Goal: Task Accomplishment & Management: Use online tool/utility

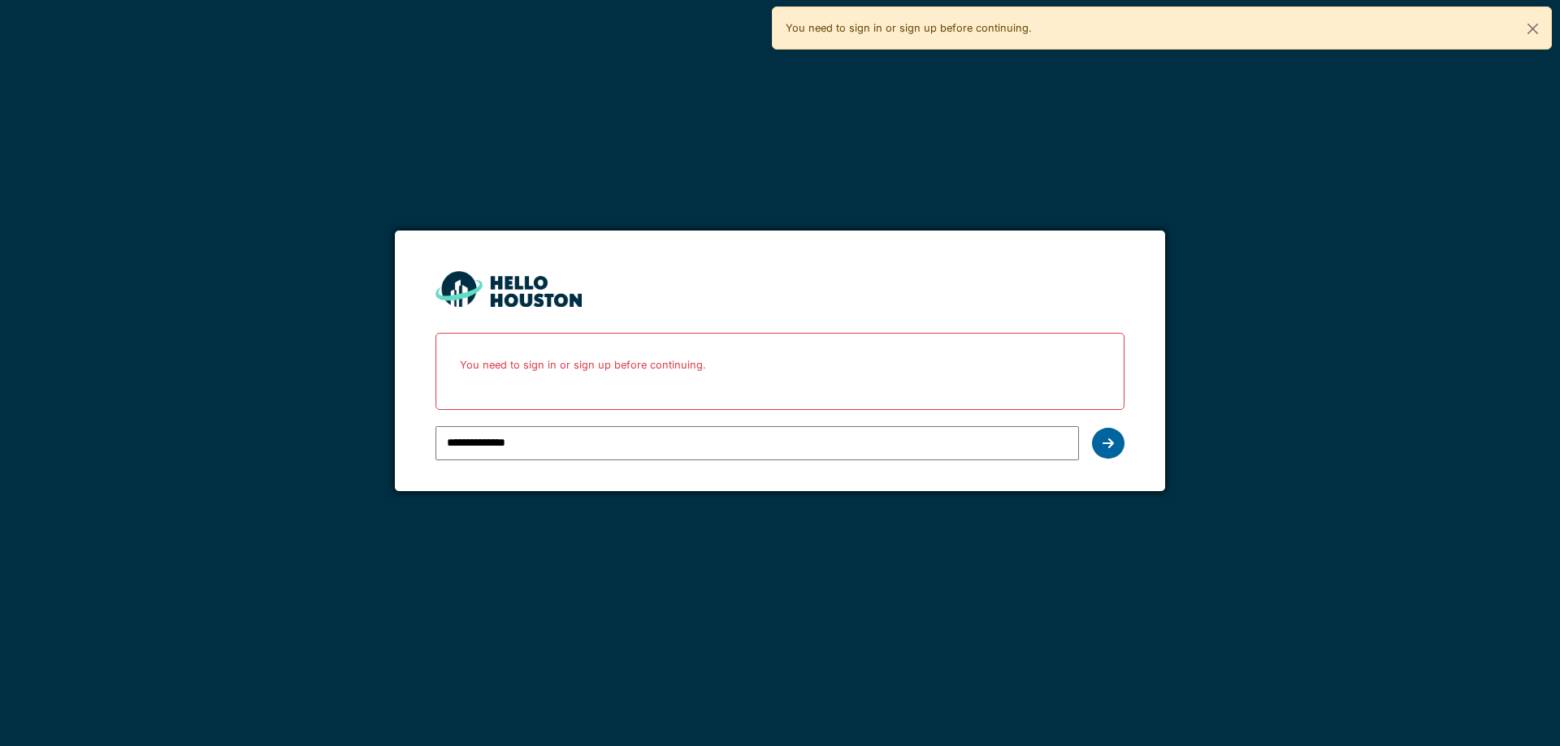
click at [1104, 445] on icon at bounding box center [1107, 443] width 11 height 13
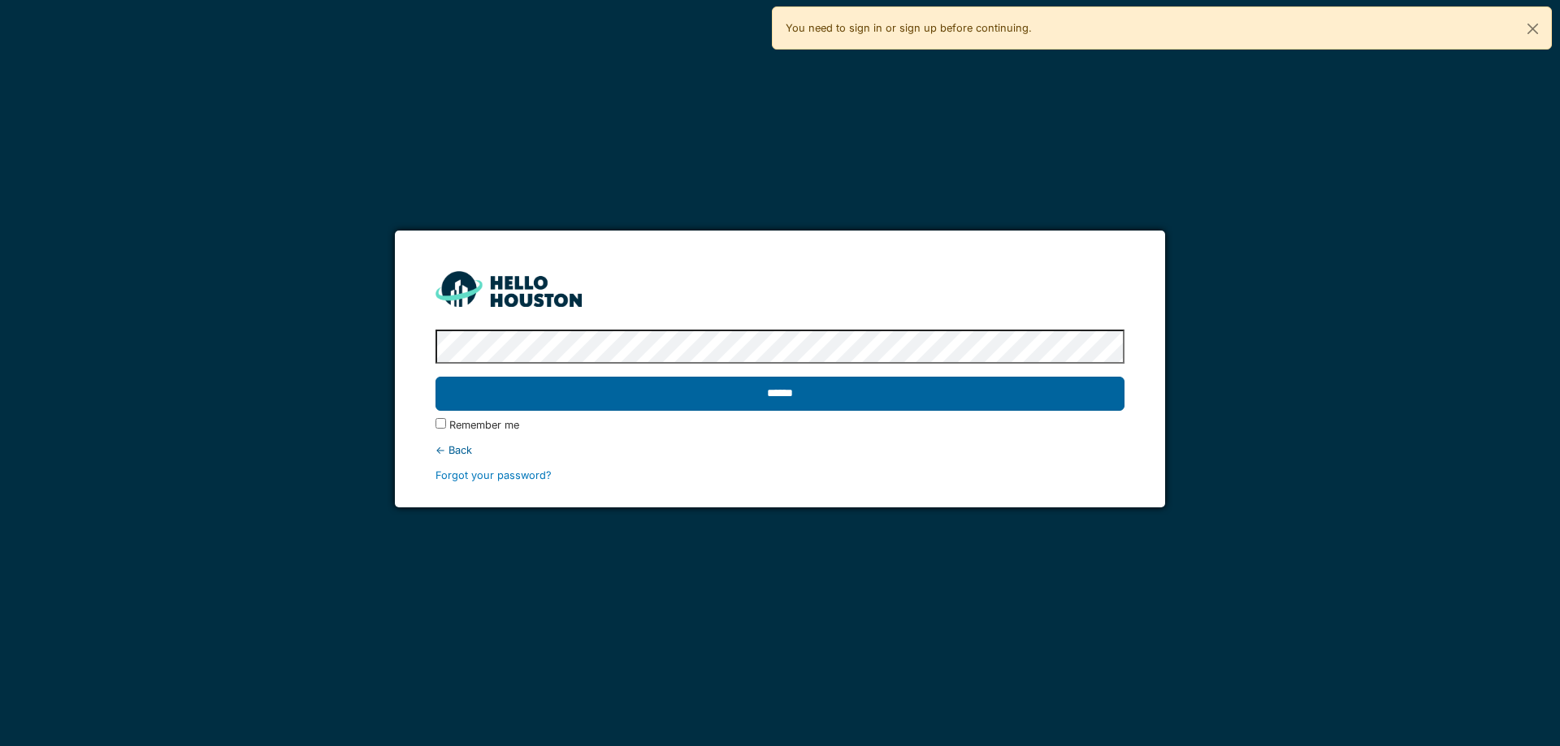
click at [1089, 385] on input "******" at bounding box center [779, 394] width 688 height 34
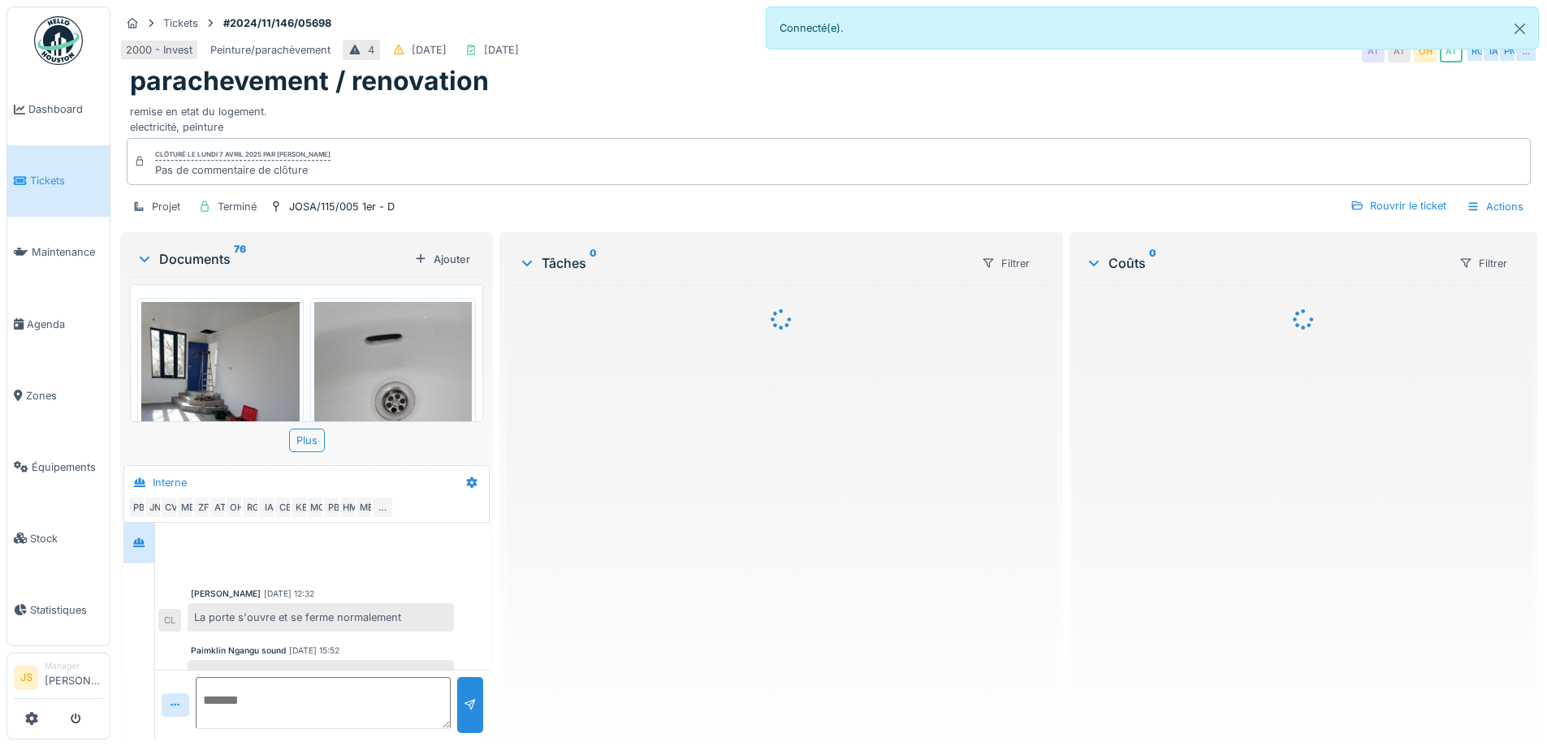
scroll to position [640, 0]
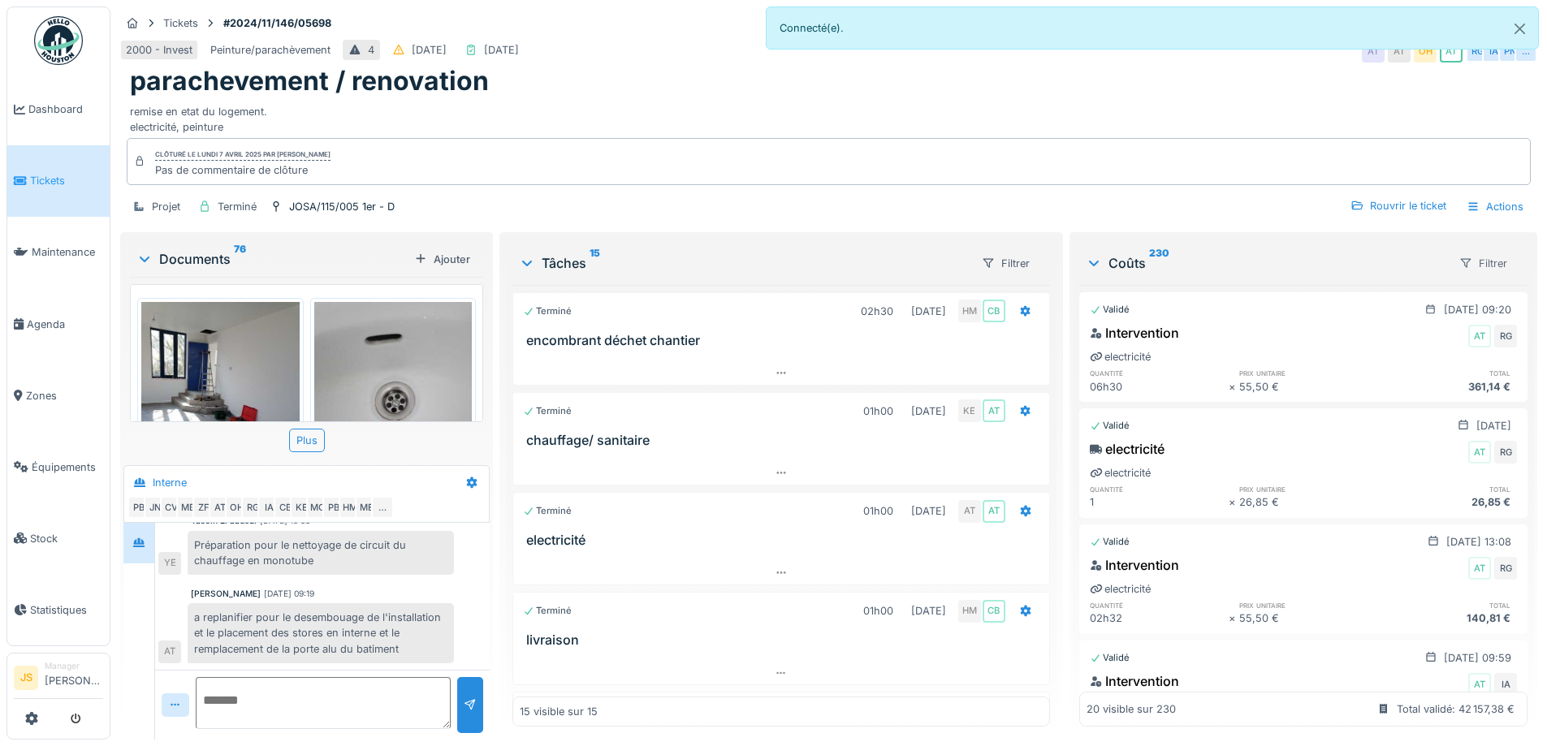
click at [1460, 256] on div at bounding box center [1466, 263] width 13 height 15
click at [1499, 317] on div "Type de coût" at bounding box center [1479, 323] width 94 height 24
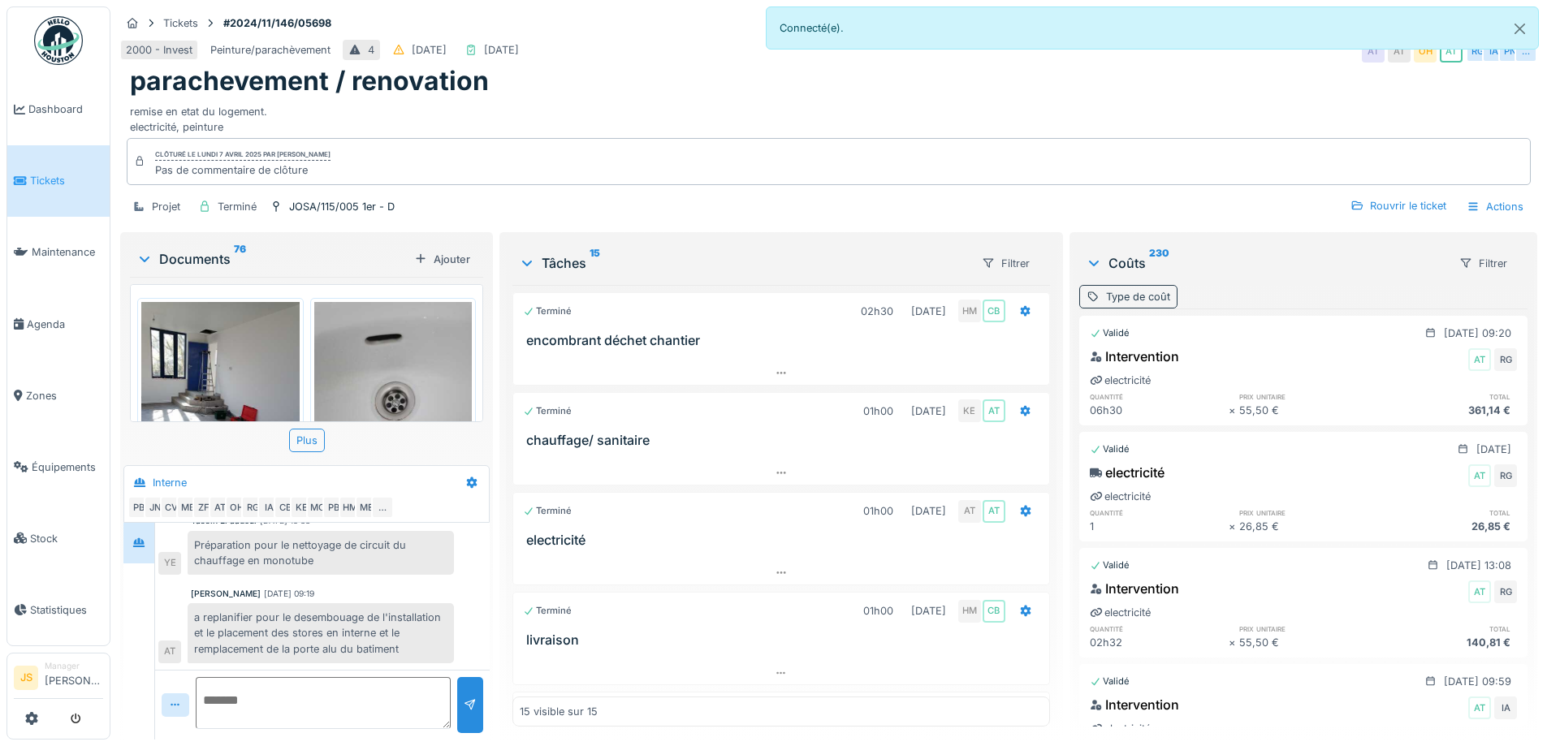
click at [1151, 289] on div "Type de coût" at bounding box center [1138, 296] width 64 height 15
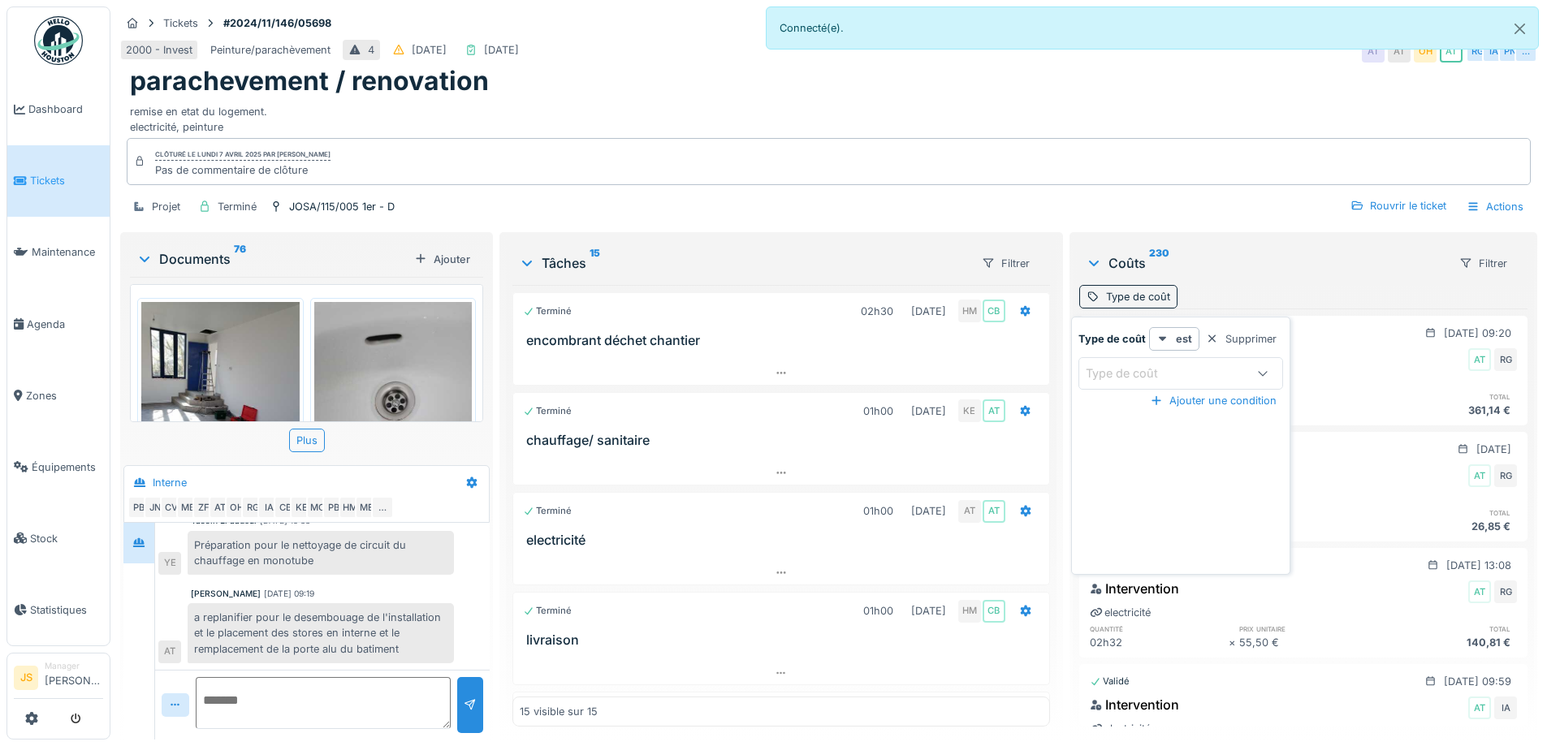
click at [1244, 361] on div at bounding box center [1263, 373] width 39 height 31
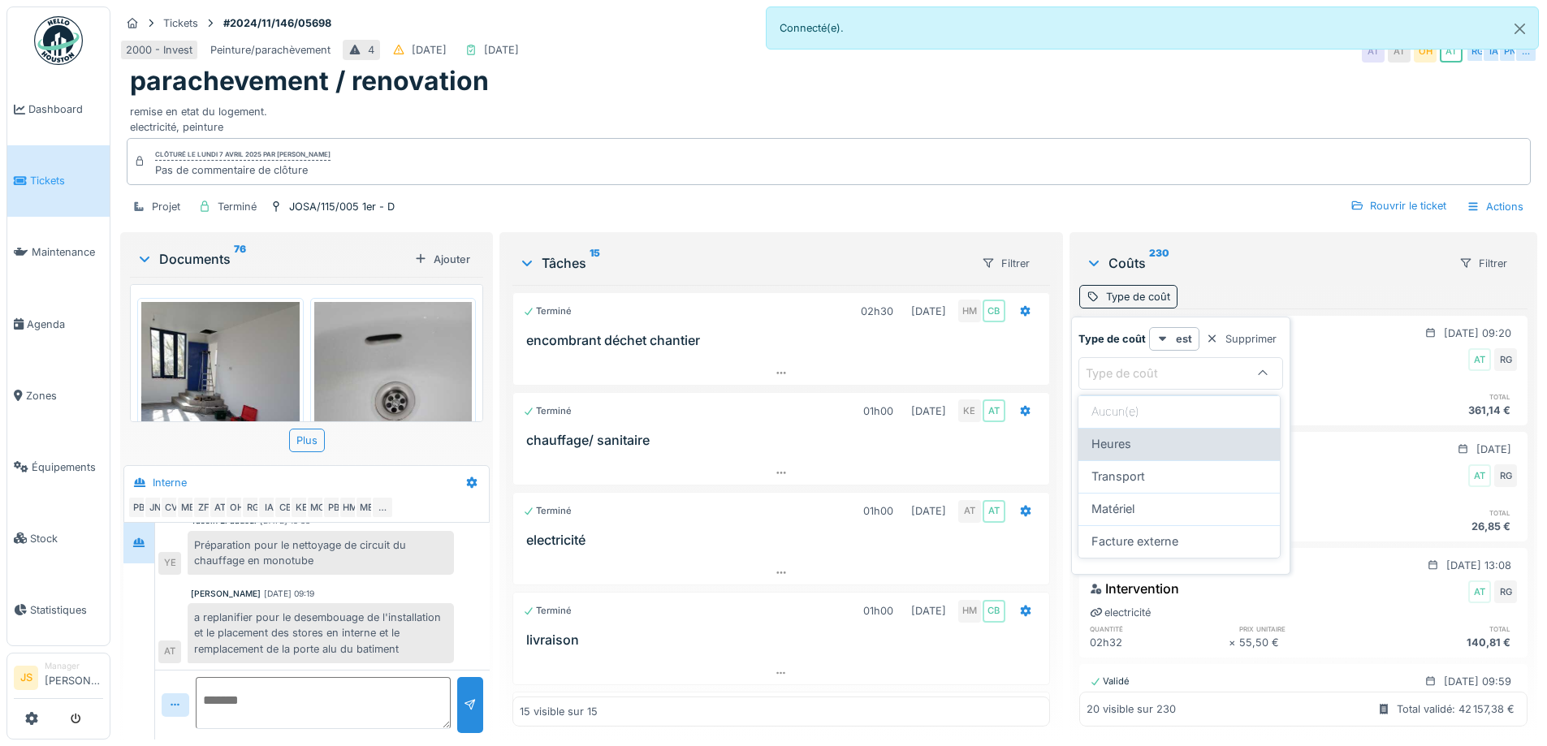
click at [1205, 450] on div "Heures" at bounding box center [1179, 444] width 175 height 18
type input "*****"
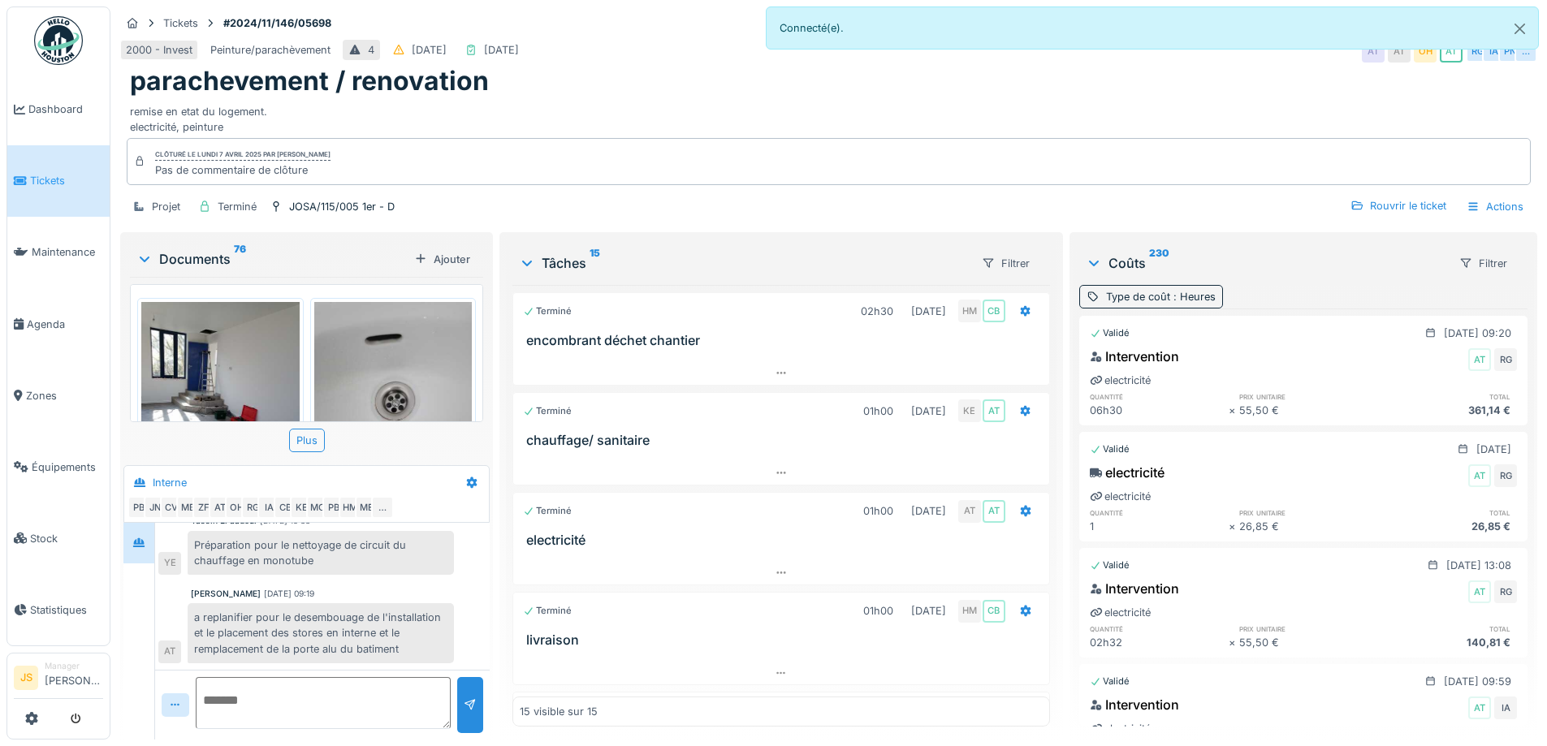
click at [1354, 267] on div "Coûts 230" at bounding box center [1266, 262] width 360 height 19
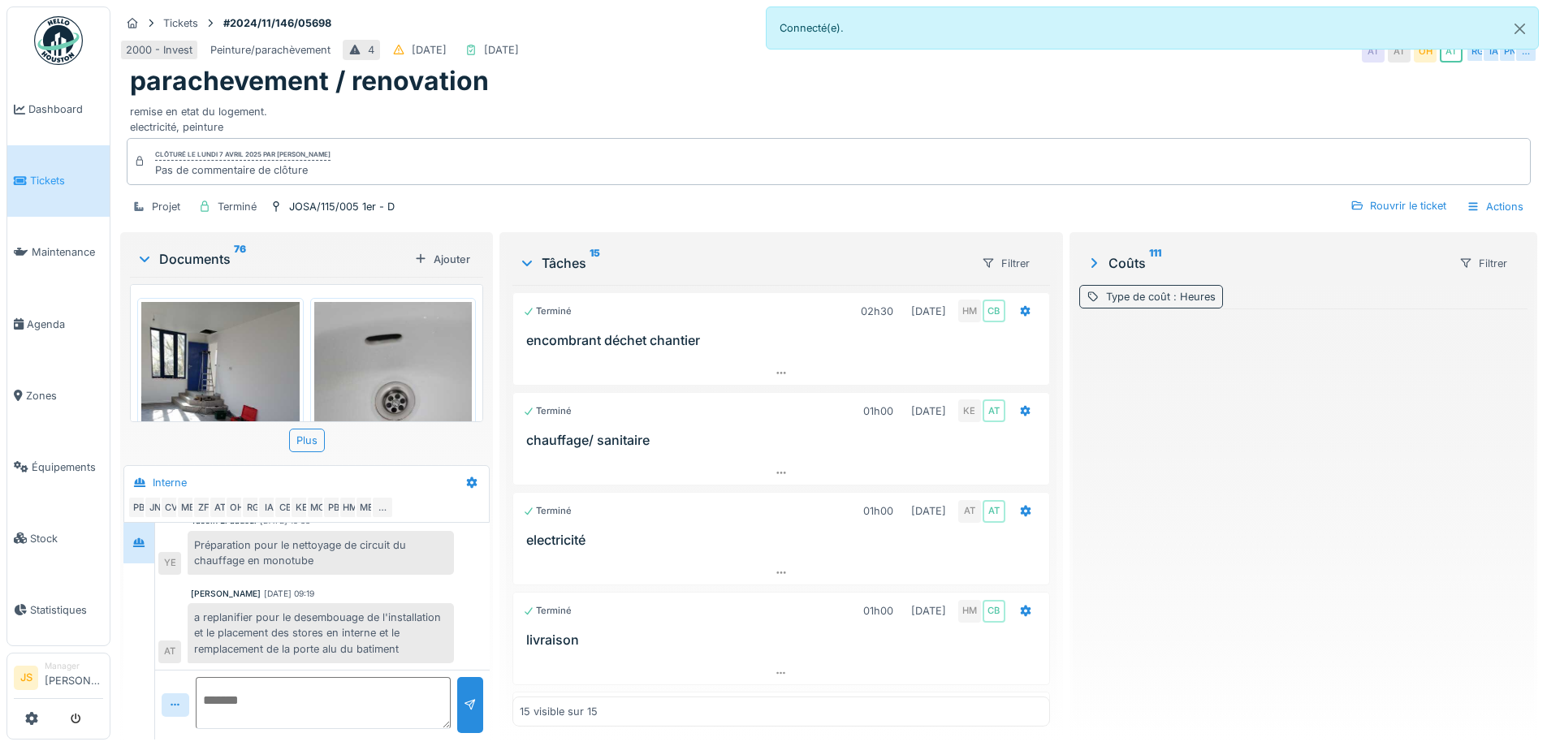
click at [1191, 292] on span ": Heures" at bounding box center [1192, 297] width 45 height 12
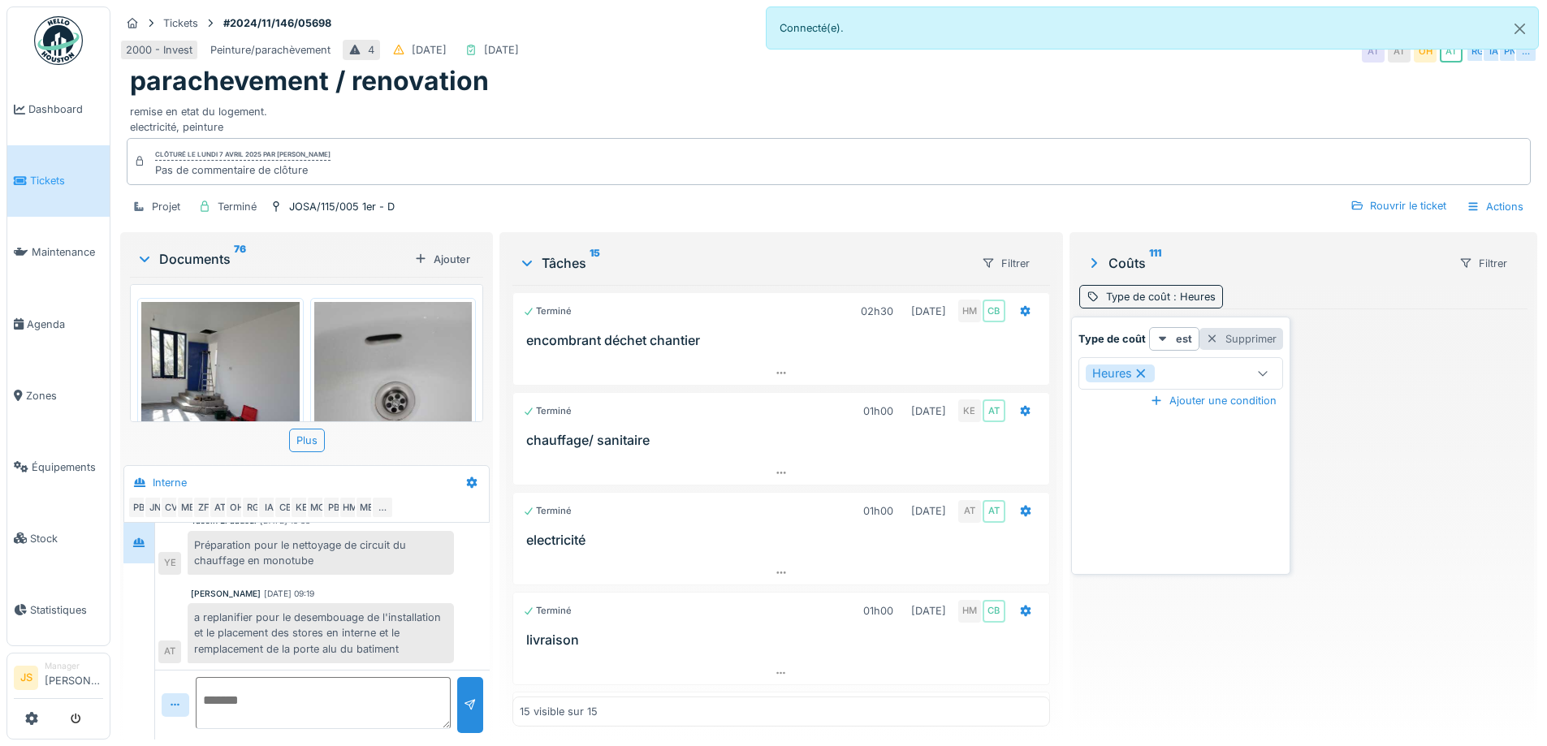
click at [1245, 335] on div "Supprimer" at bounding box center [1242, 339] width 84 height 22
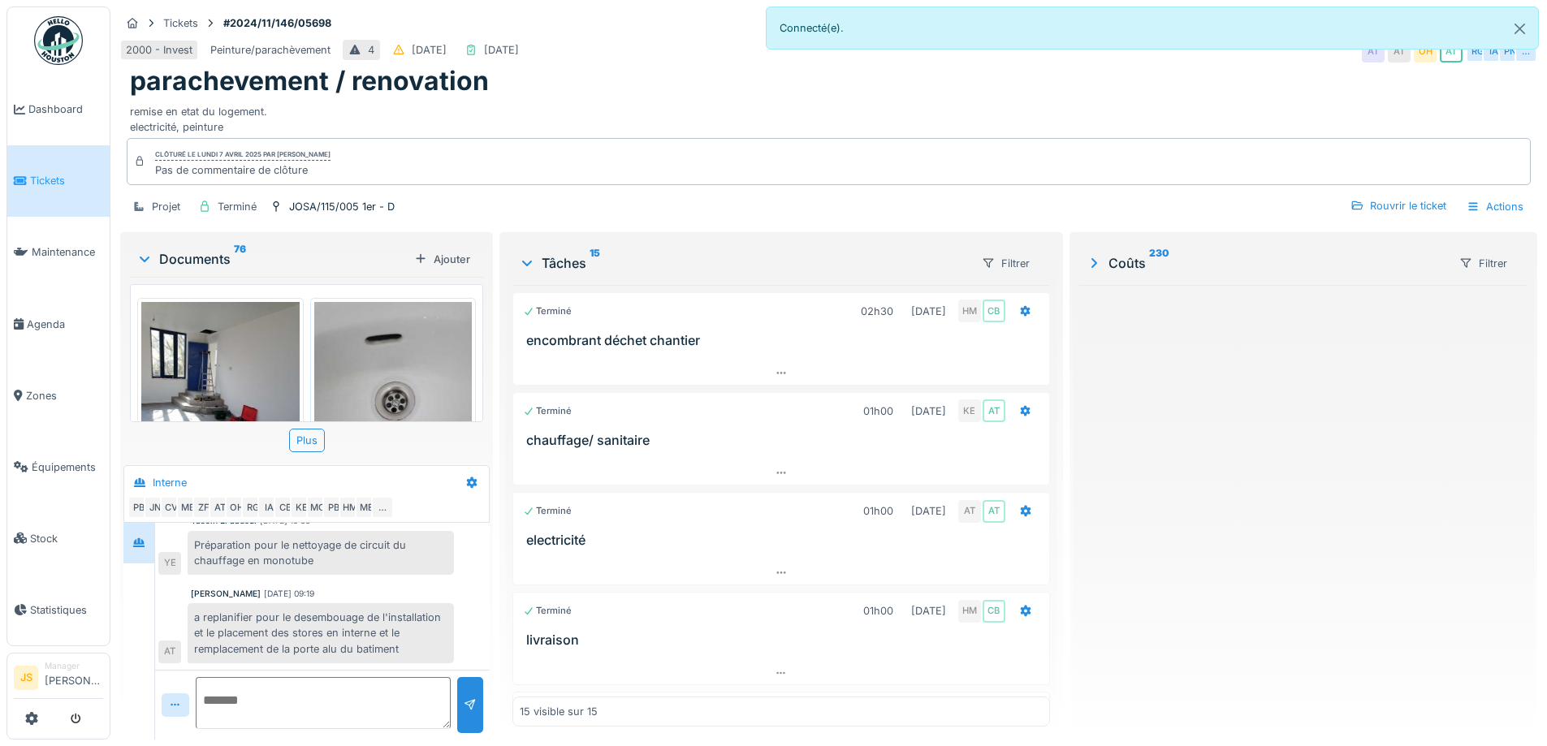
click at [1092, 264] on icon at bounding box center [1095, 263] width 6 height 10
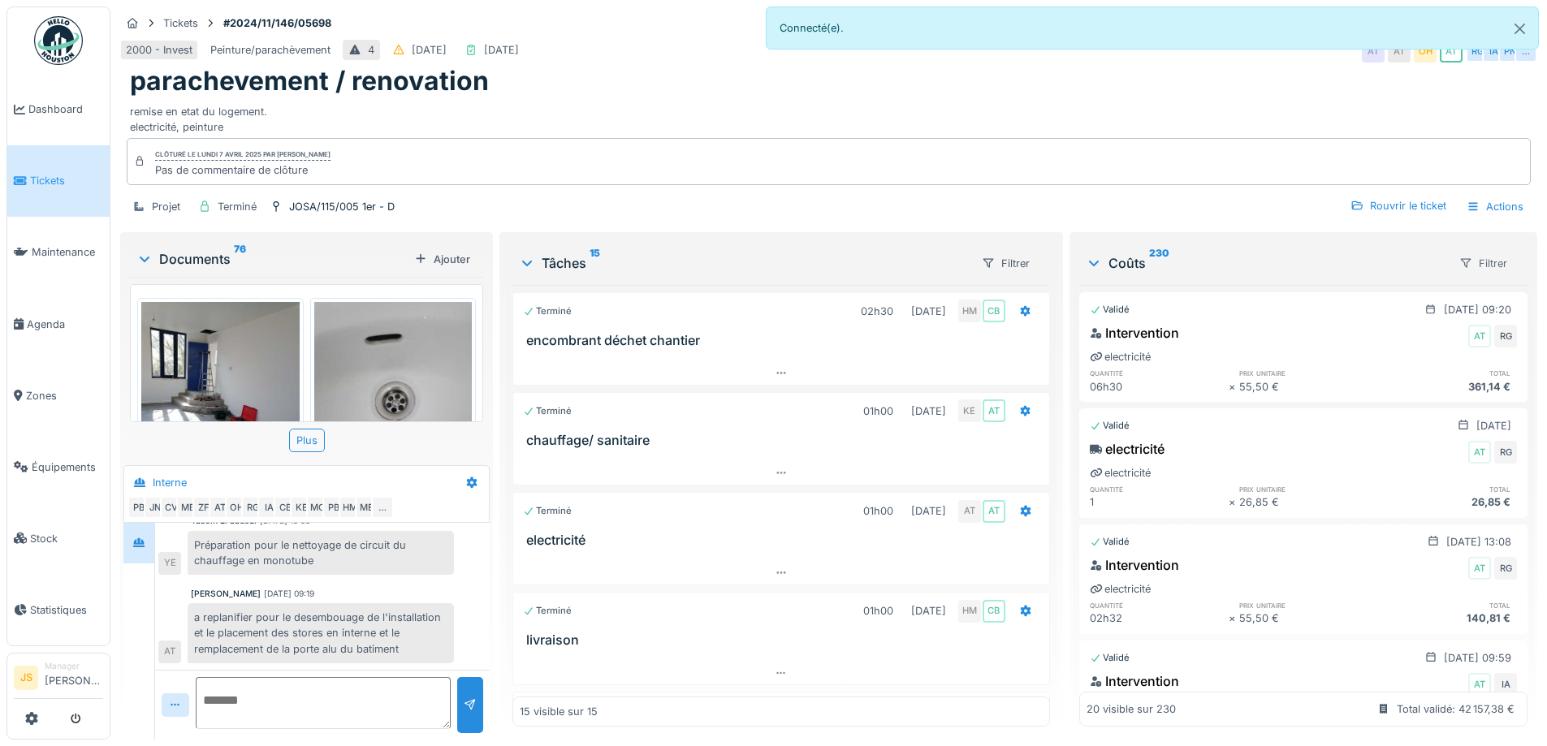
click at [1476, 262] on div "Filtrer" at bounding box center [1483, 264] width 63 height 24
click at [1478, 324] on div "Type de coût" at bounding box center [1479, 323] width 94 height 24
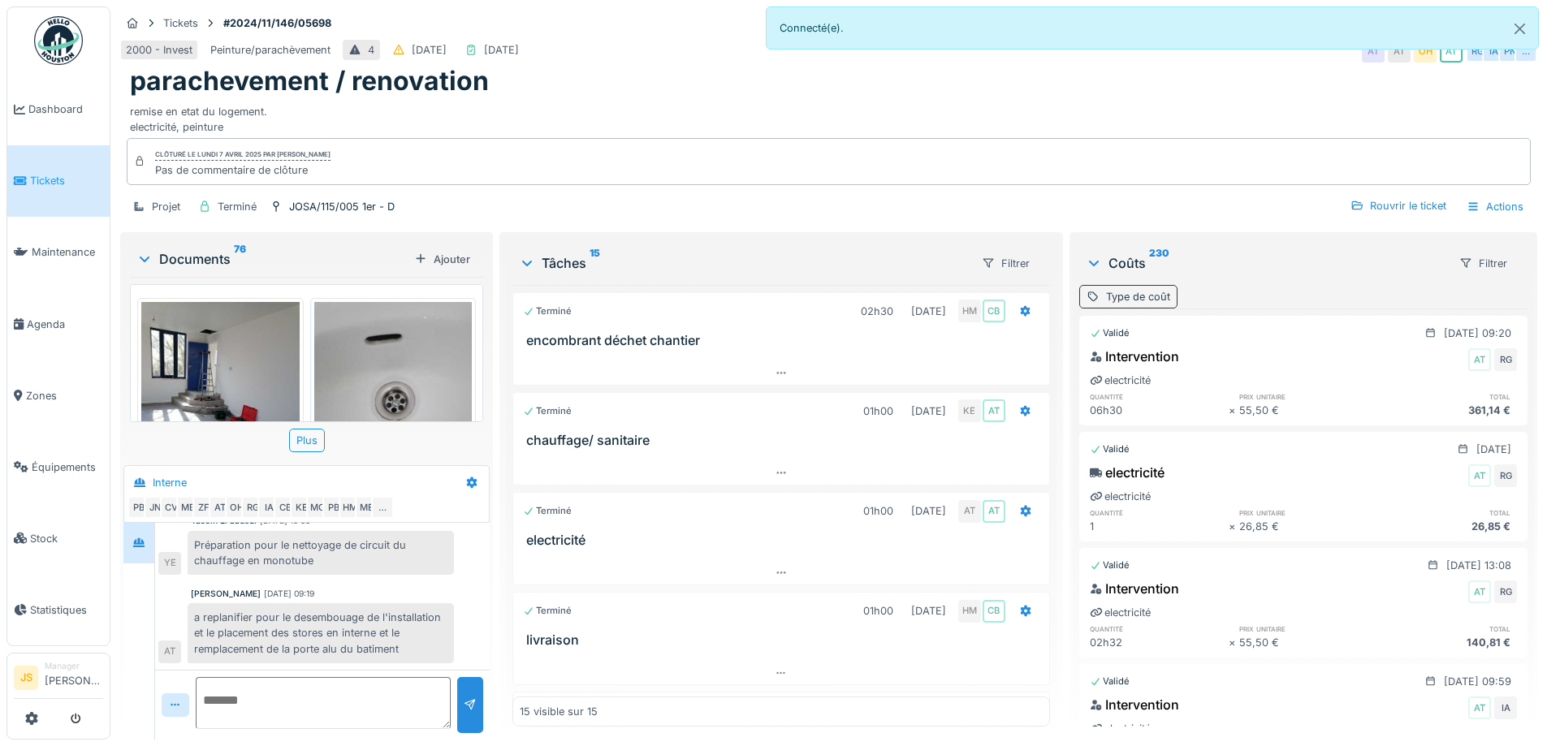
click at [1159, 301] on div "Type de coût" at bounding box center [1138, 296] width 64 height 15
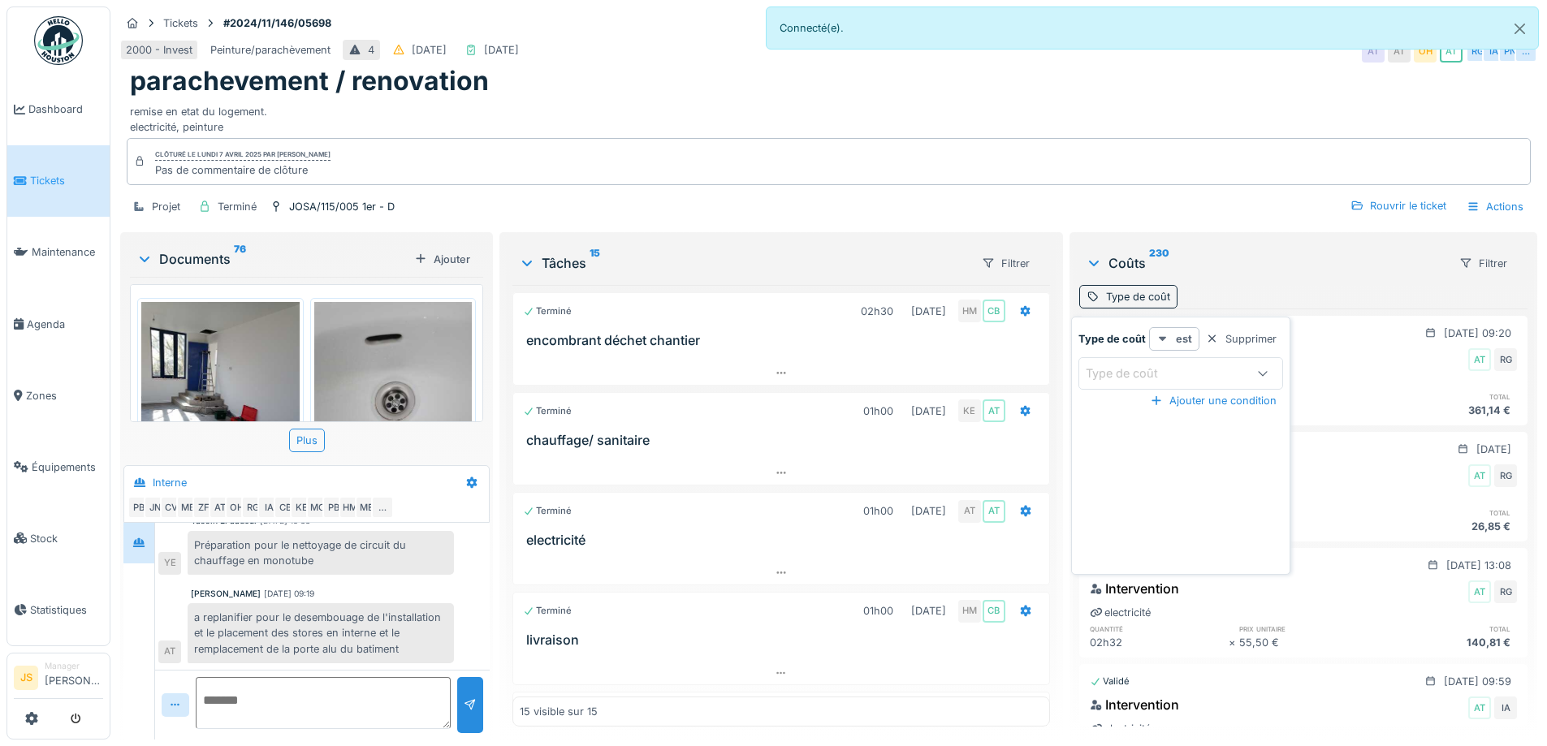
click at [1157, 340] on icon at bounding box center [1163, 339] width 13 height 11
click at [1185, 341] on strong "est" at bounding box center [1184, 338] width 16 height 15
click at [1248, 365] on div at bounding box center [1263, 373] width 39 height 31
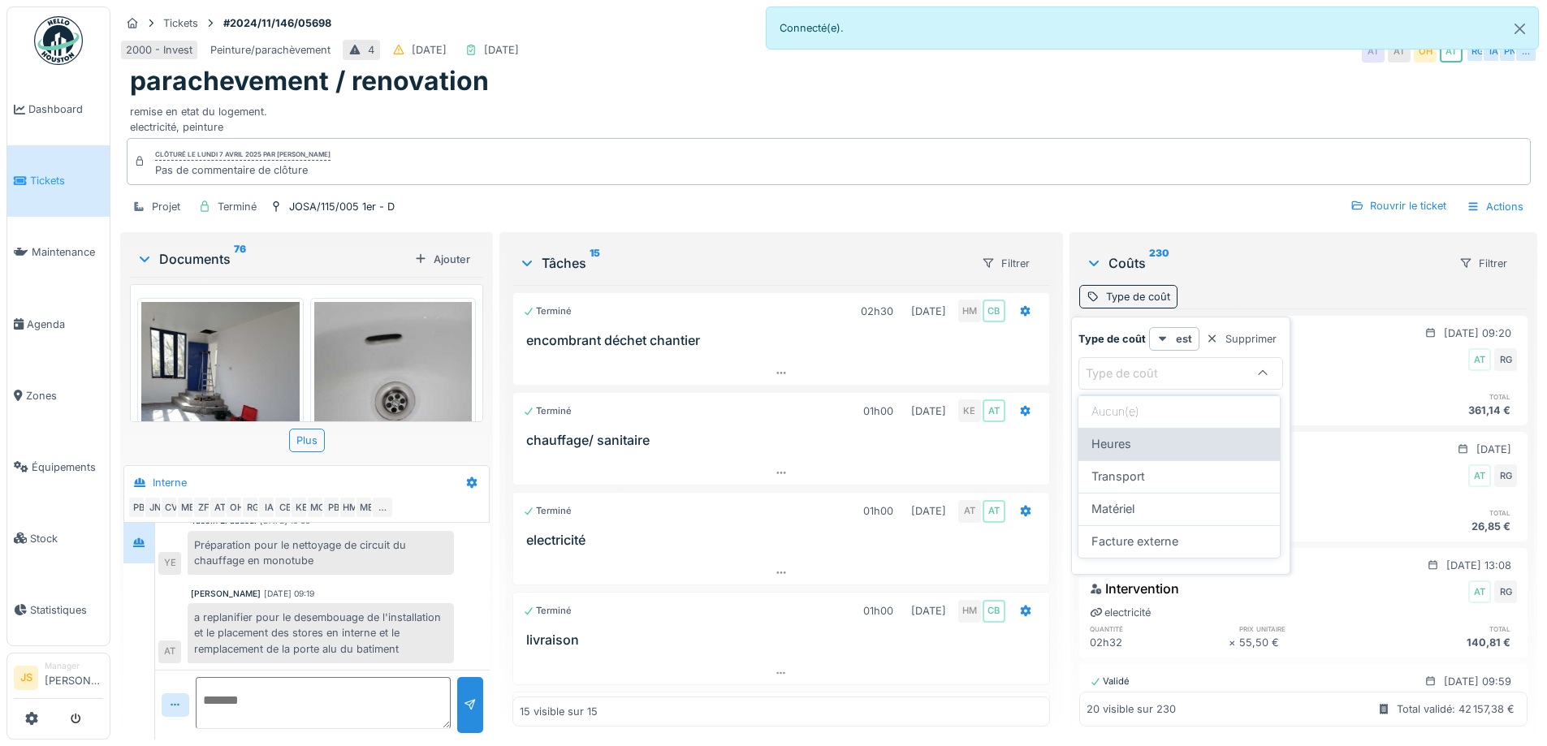
click at [1203, 457] on div "Heures" at bounding box center [1179, 444] width 201 height 32
type input "*****"
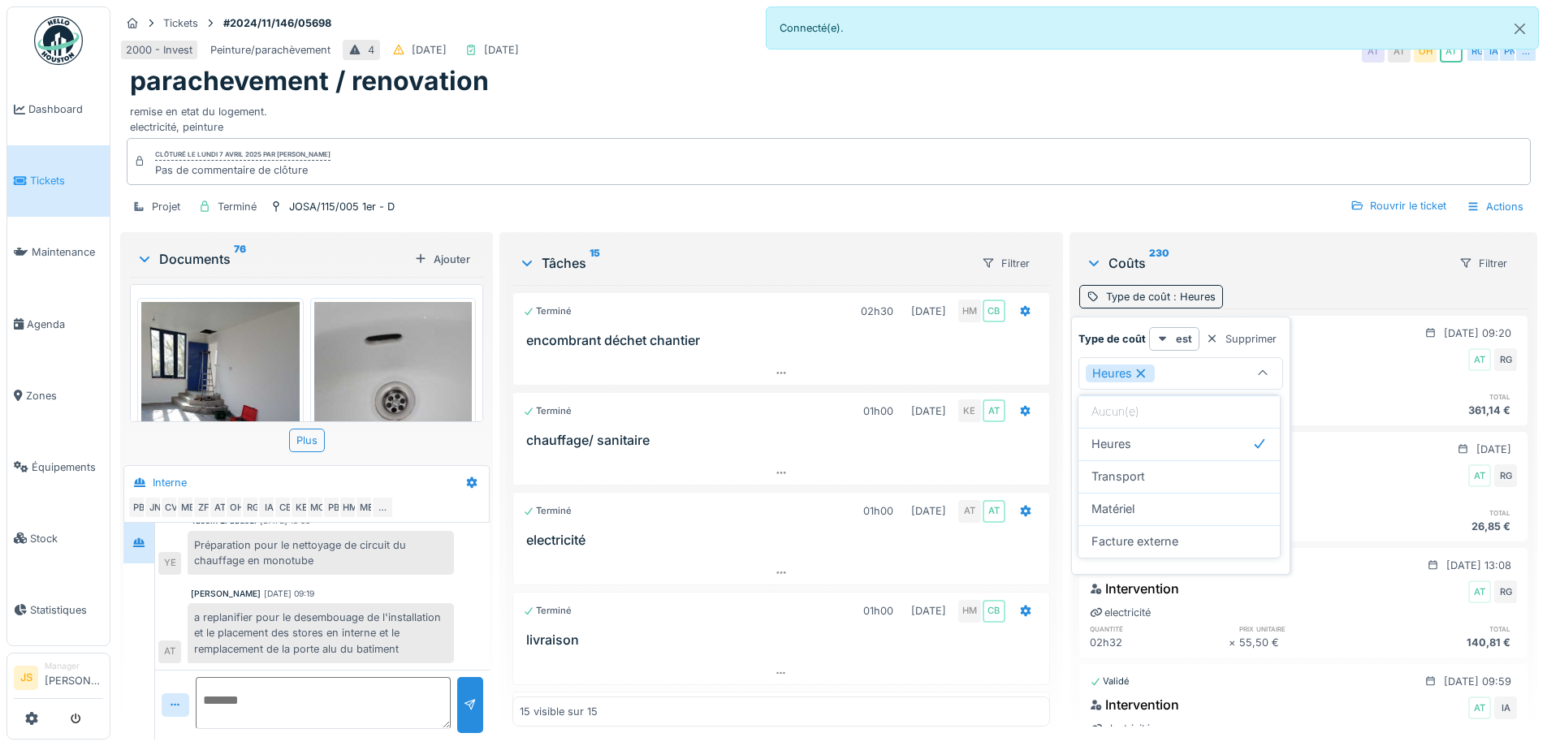
click at [1319, 268] on div "Coûts 230" at bounding box center [1266, 262] width 360 height 19
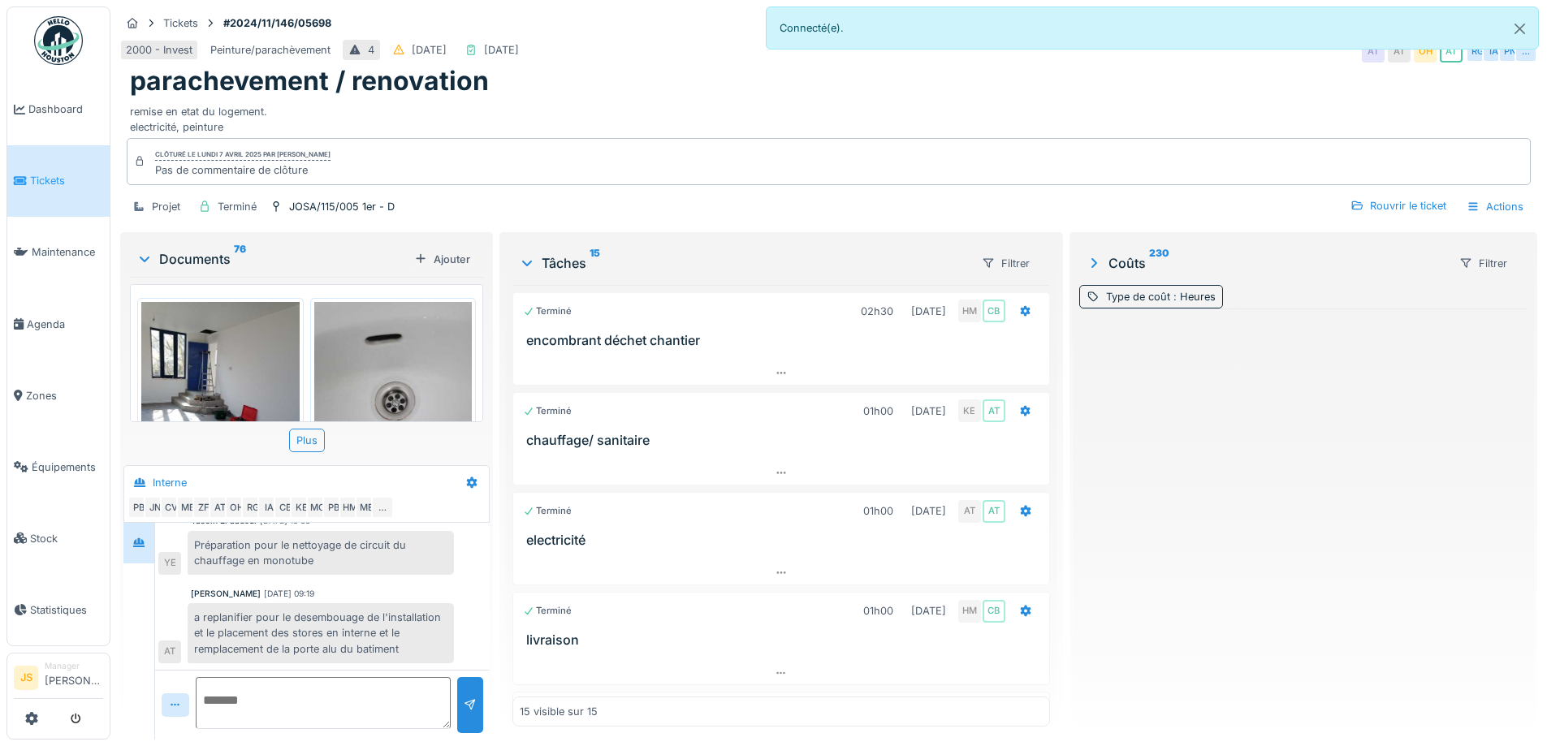
click at [1087, 259] on icon at bounding box center [1094, 263] width 16 height 13
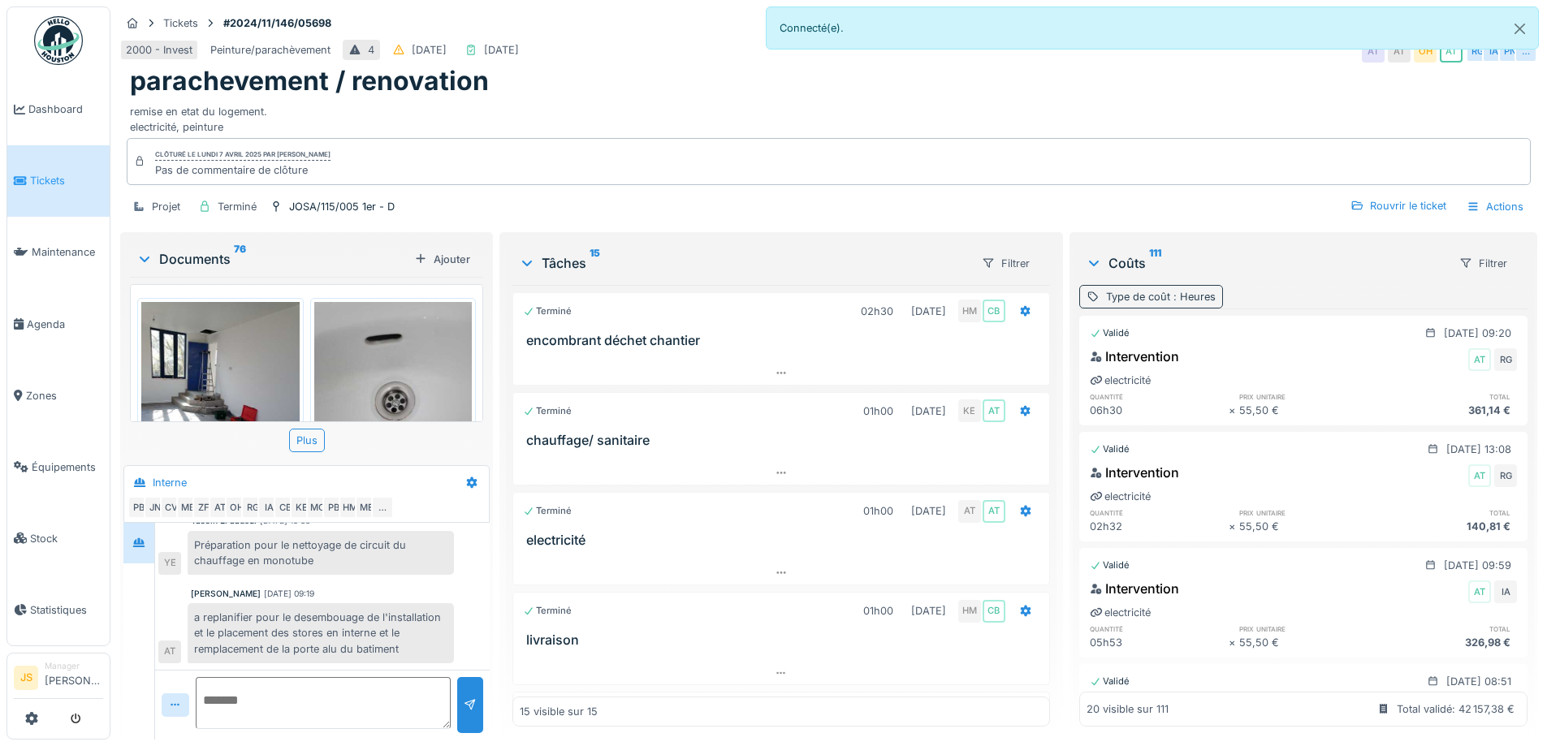
click at [1170, 300] on span ": Heures" at bounding box center [1192, 297] width 45 height 12
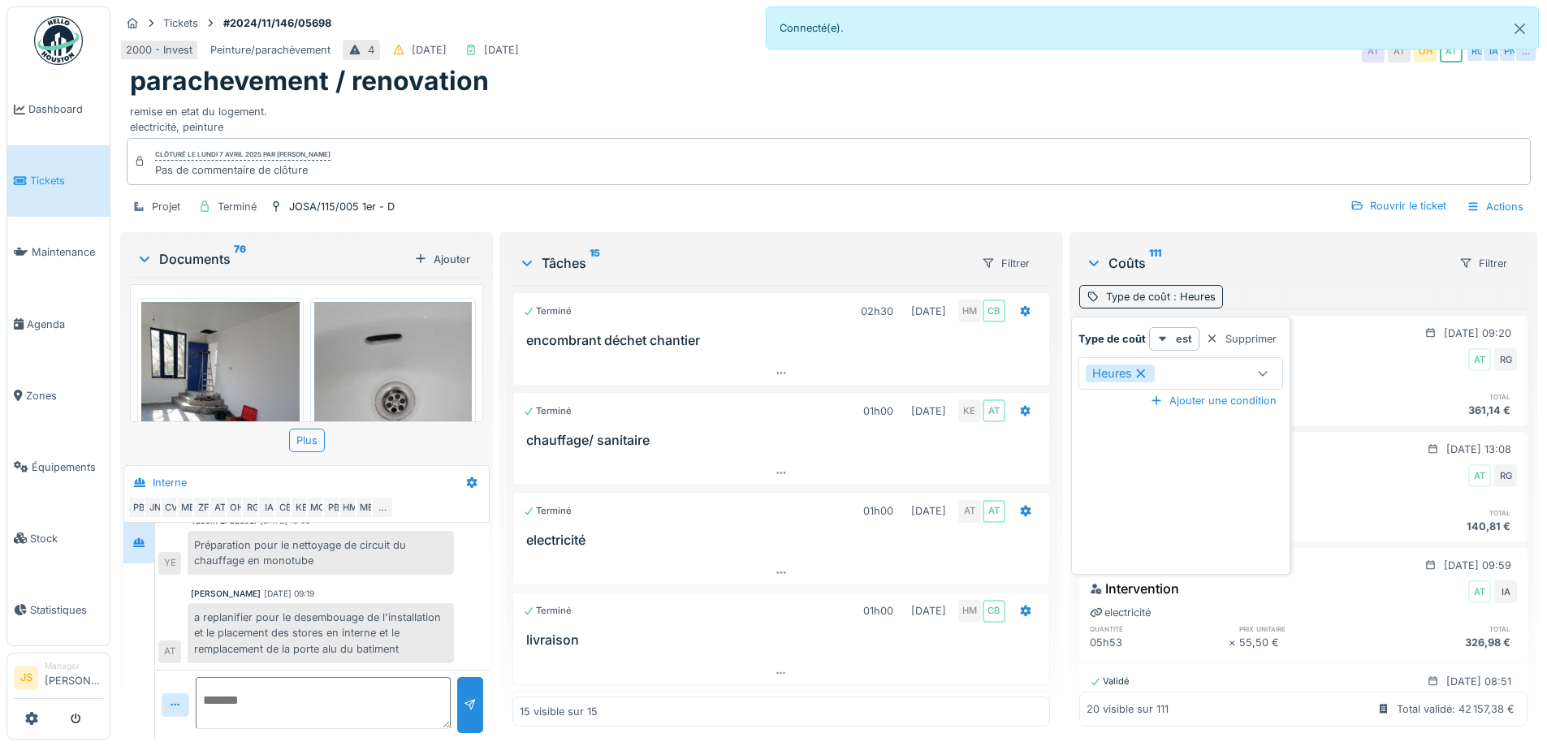
click at [1222, 366] on div "Heures" at bounding box center [1165, 374] width 158 height 18
click at [1138, 374] on icon at bounding box center [1141, 373] width 15 height 11
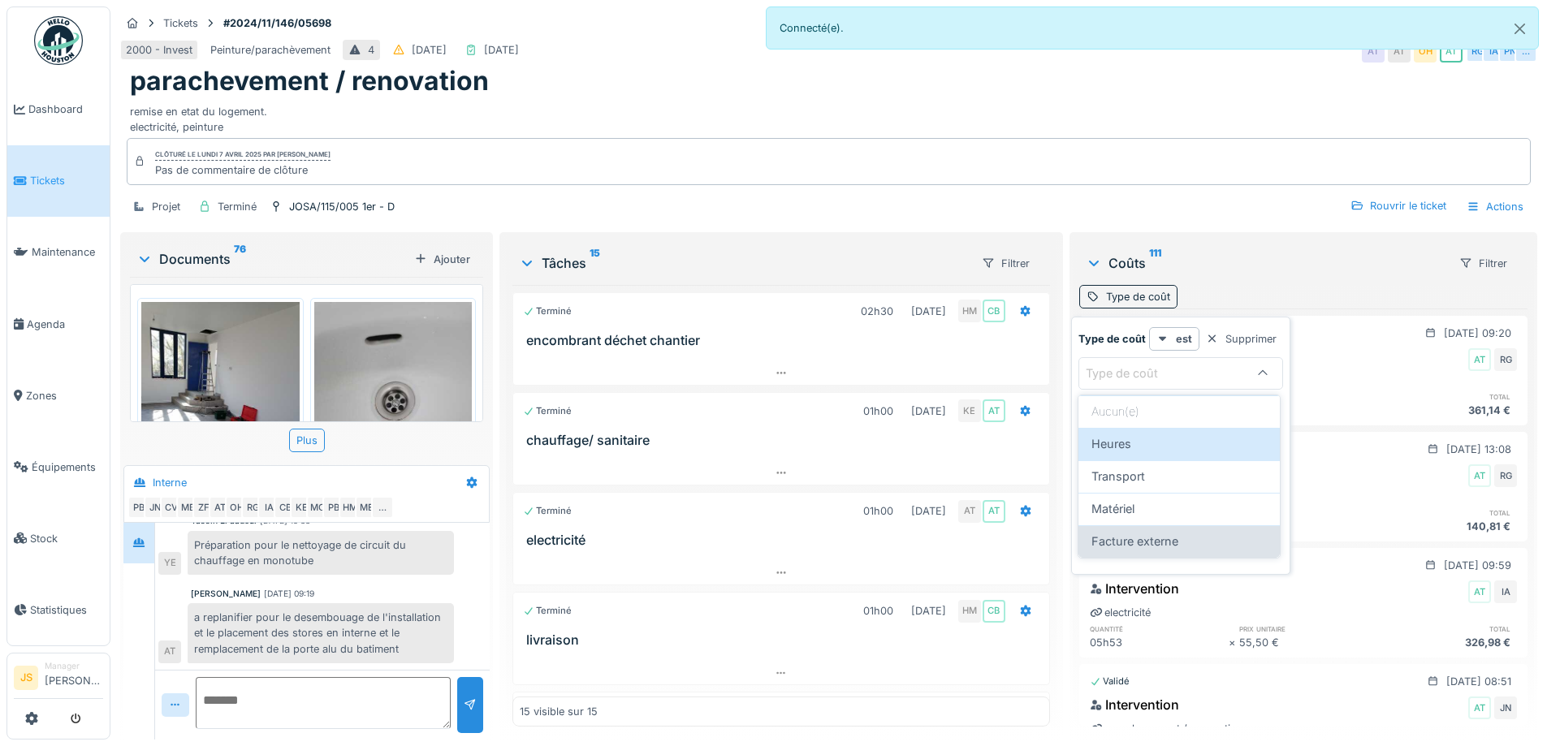
click at [1149, 535] on span "Facture externe" at bounding box center [1135, 542] width 87 height 18
type input "**********"
click at [1322, 290] on div "Type de coût : Facture externe" at bounding box center [1303, 297] width 448 height 24
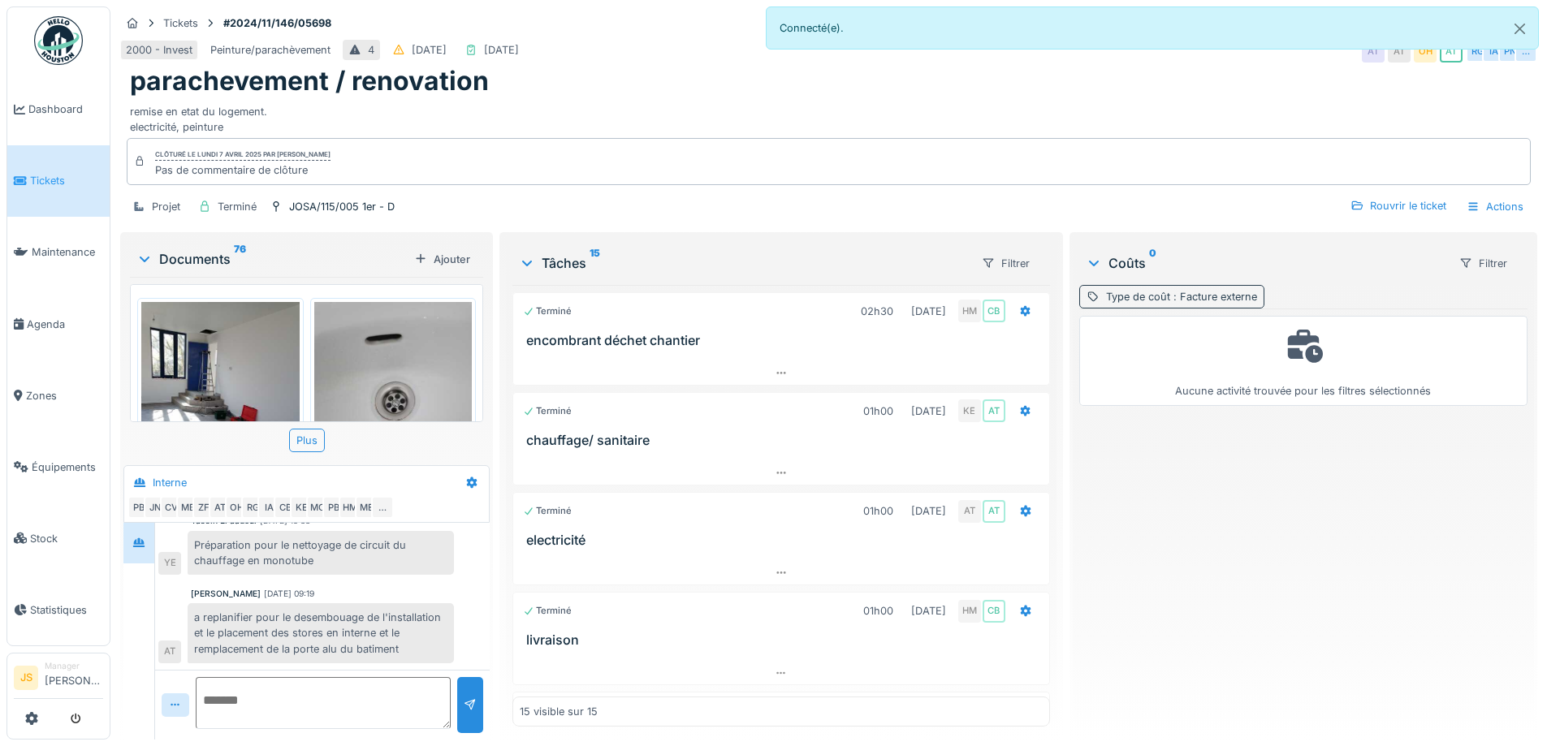
click at [1174, 292] on span ": Facture externe" at bounding box center [1213, 297] width 87 height 12
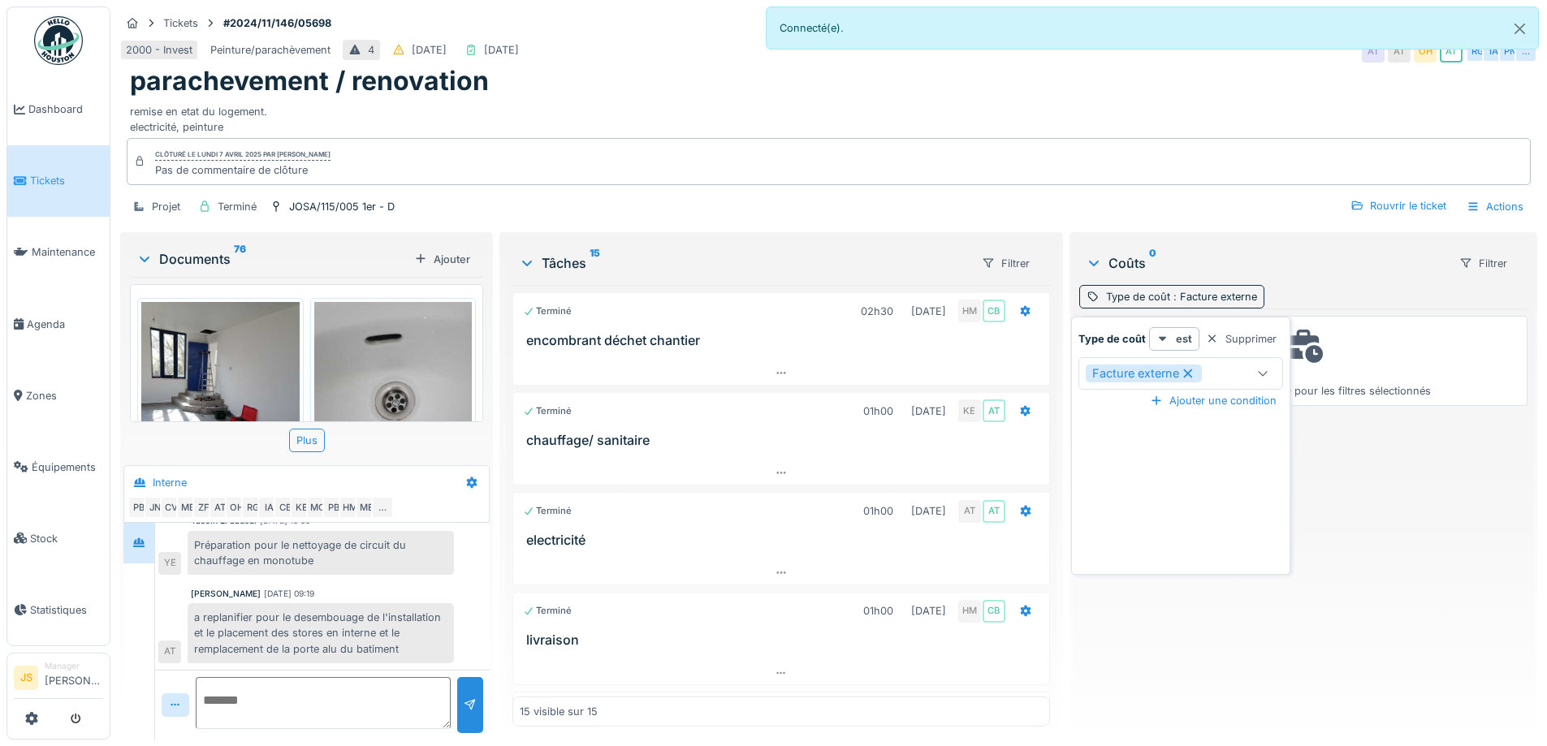
click at [1190, 374] on icon at bounding box center [1187, 374] width 9 height 9
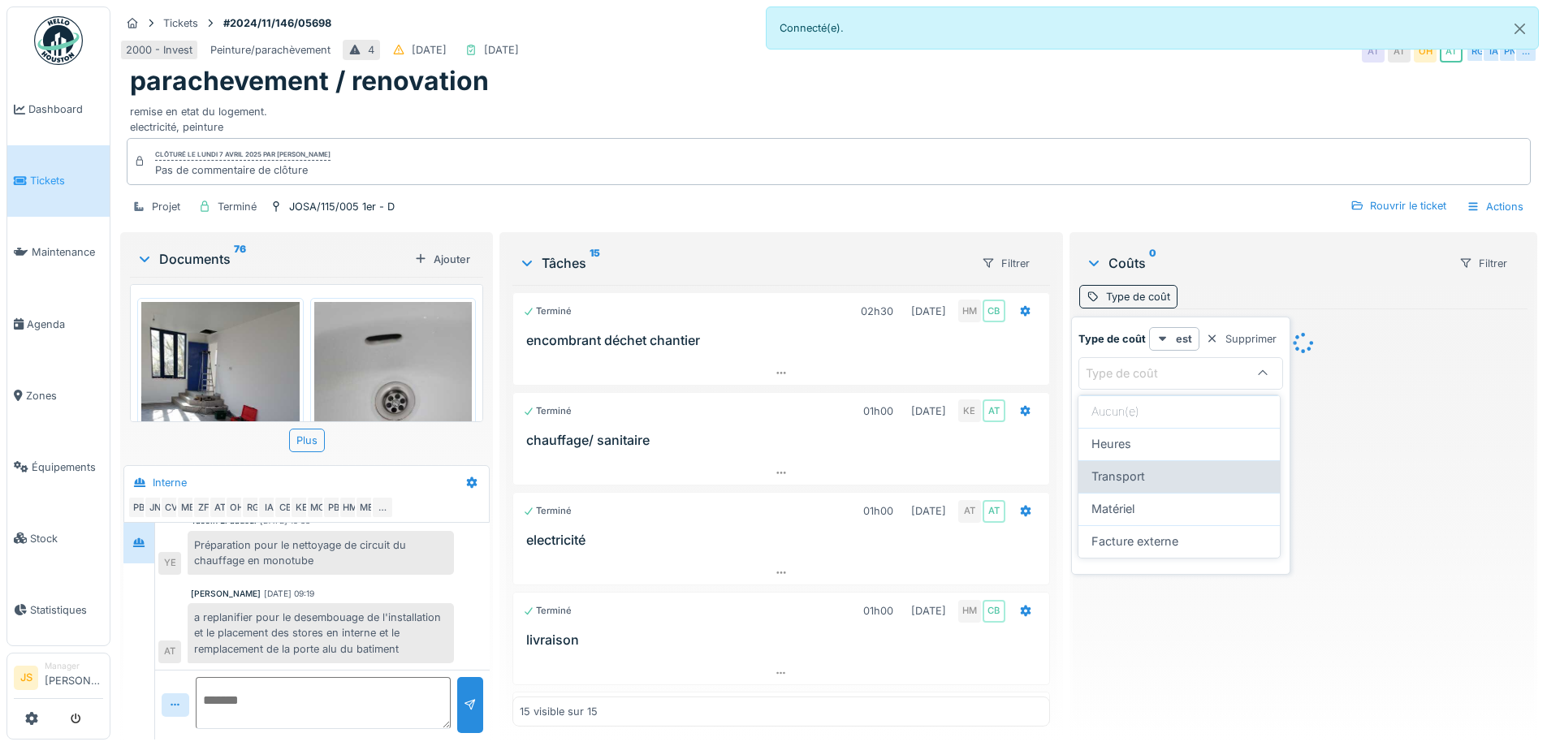
click at [1171, 482] on div "Transport" at bounding box center [1179, 477] width 175 height 18
type input "*********"
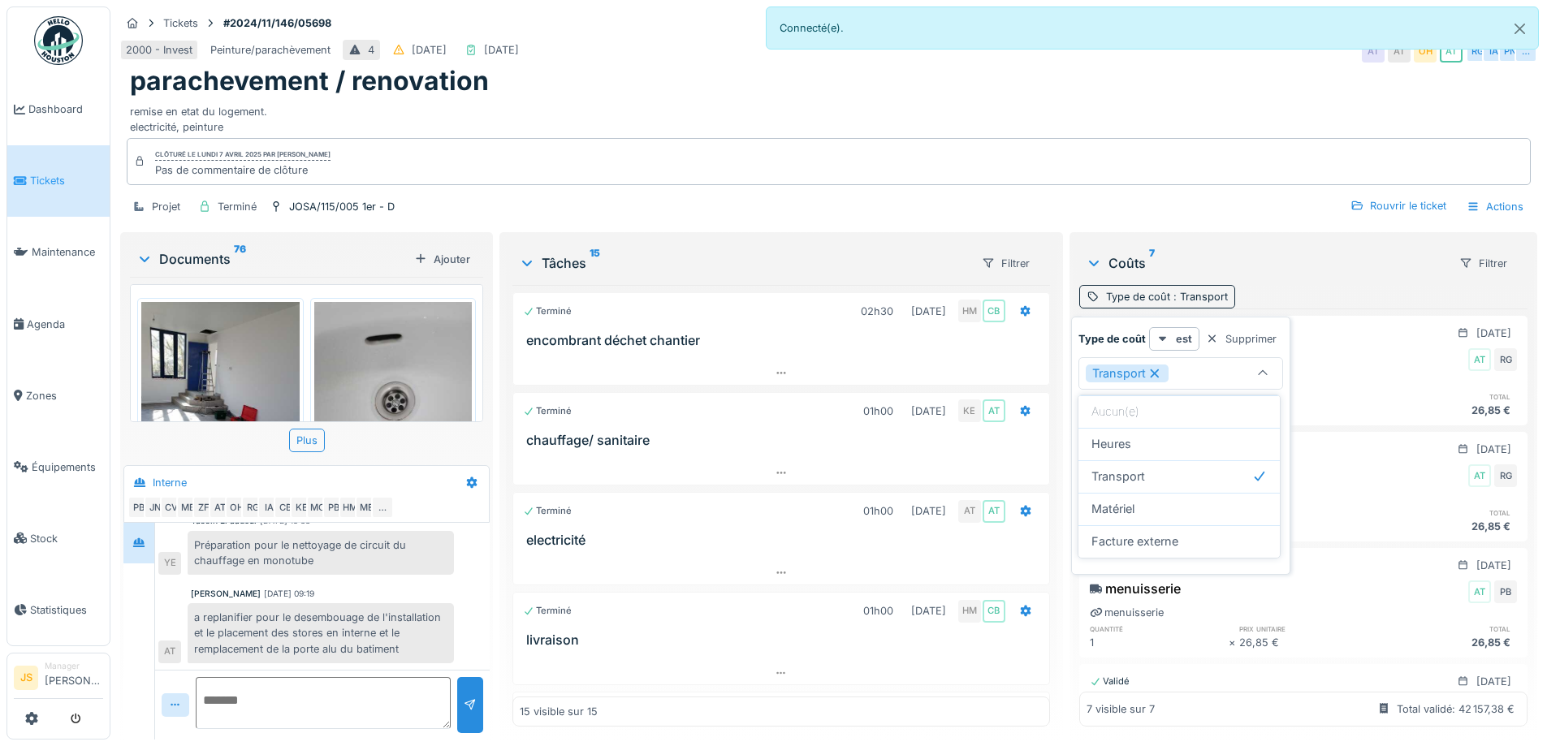
click at [1289, 288] on div "Type de coût : Transport" at bounding box center [1303, 297] width 448 height 24
click at [1146, 296] on div "Type de coût : Transport" at bounding box center [1167, 296] width 122 height 15
click at [1166, 374] on div "Transport" at bounding box center [1127, 374] width 83 height 18
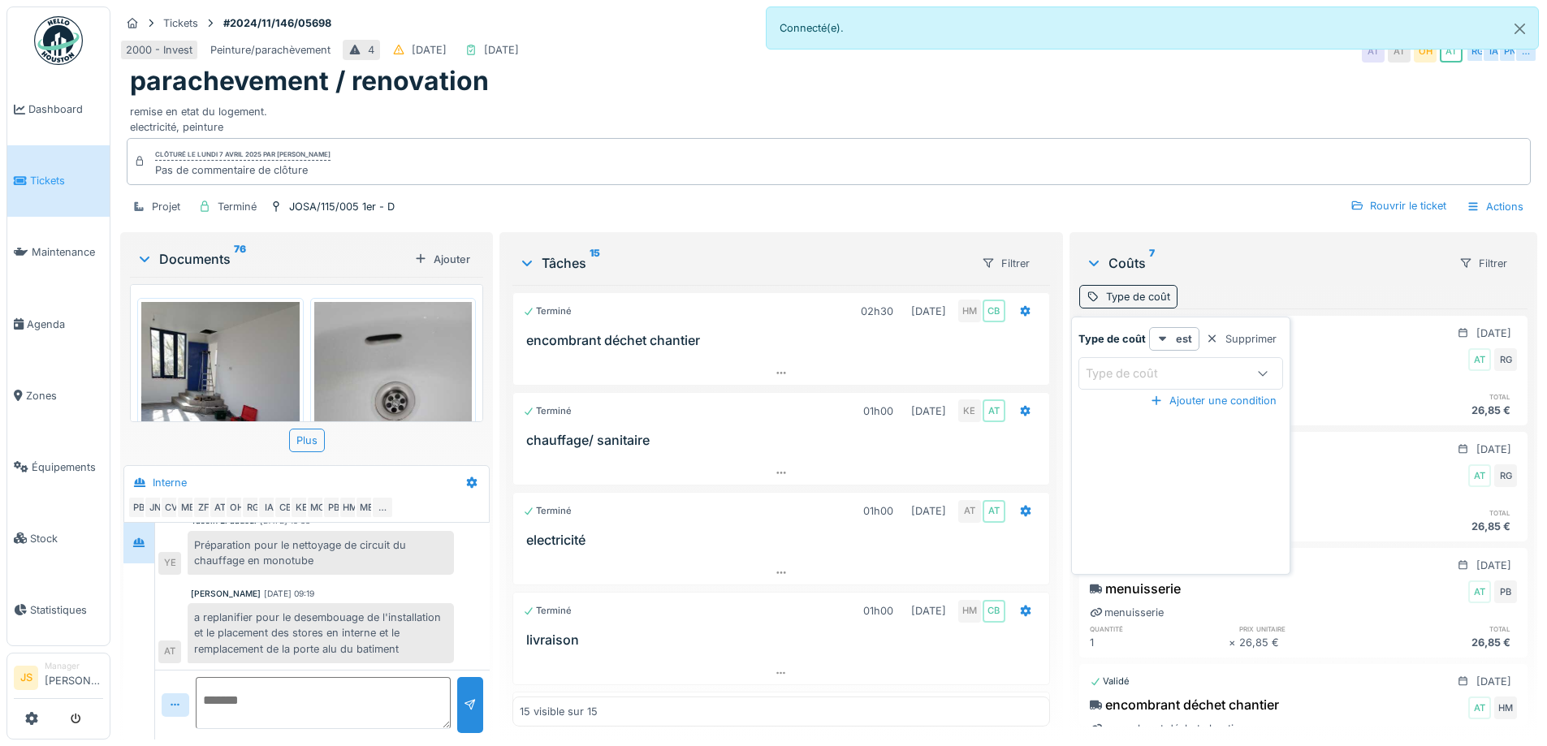
click at [1271, 372] on div at bounding box center [1263, 373] width 39 height 31
click at [1198, 442] on div "Heures" at bounding box center [1179, 444] width 175 height 18
type input "*****"
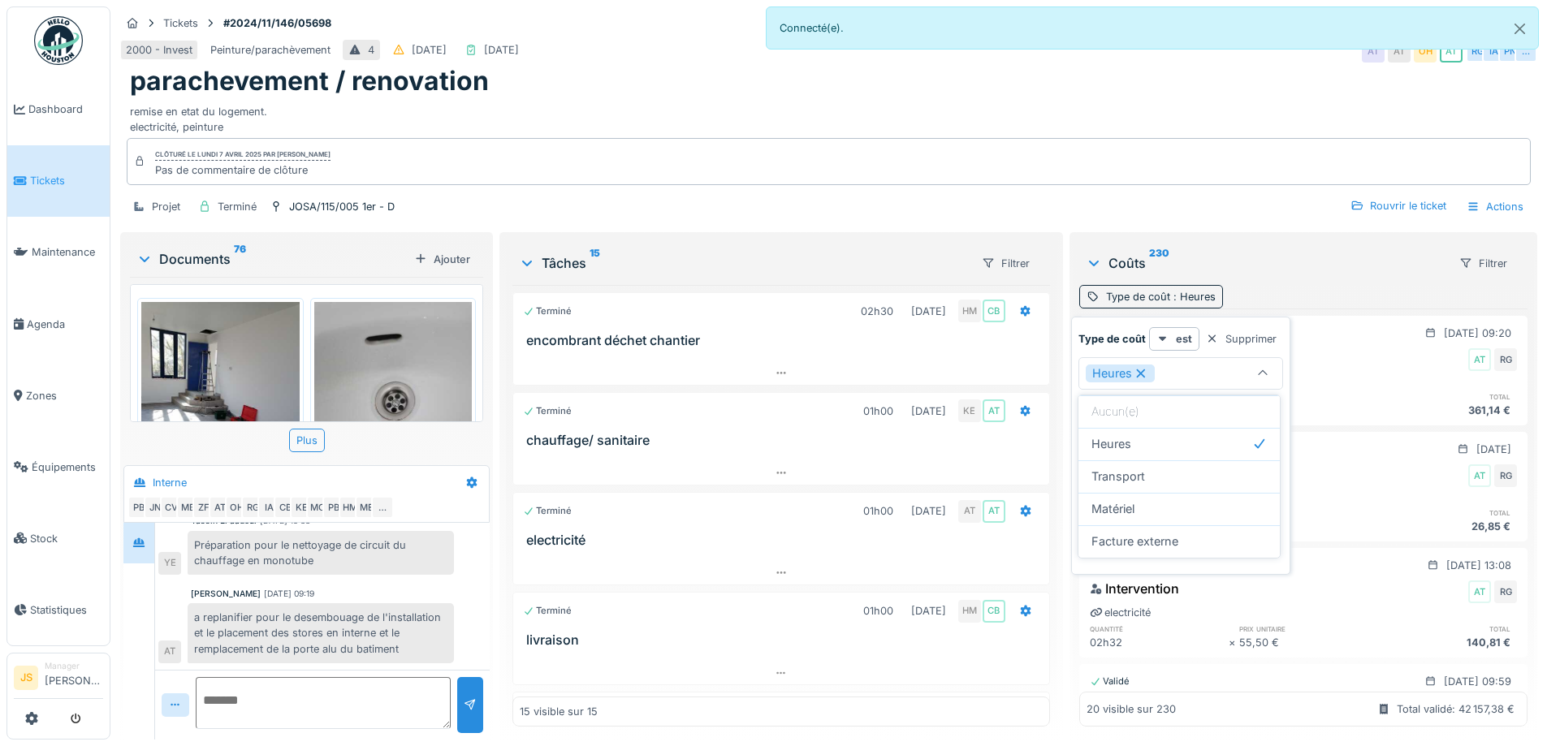
click at [1358, 296] on div "Type de coût : Heures" at bounding box center [1303, 297] width 448 height 24
click at [1088, 268] on icon at bounding box center [1094, 263] width 13 height 16
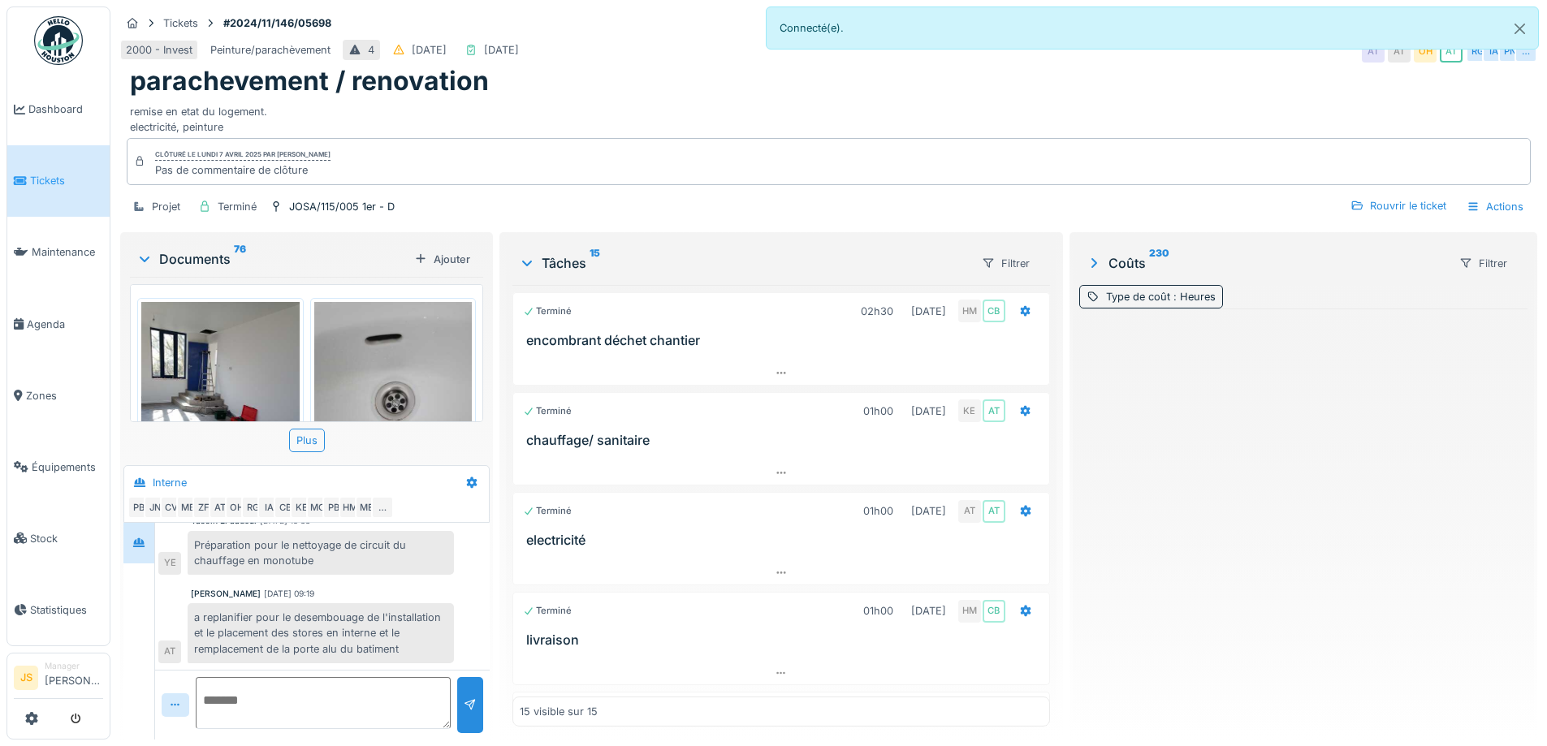
click at [1087, 266] on icon at bounding box center [1094, 263] width 16 height 13
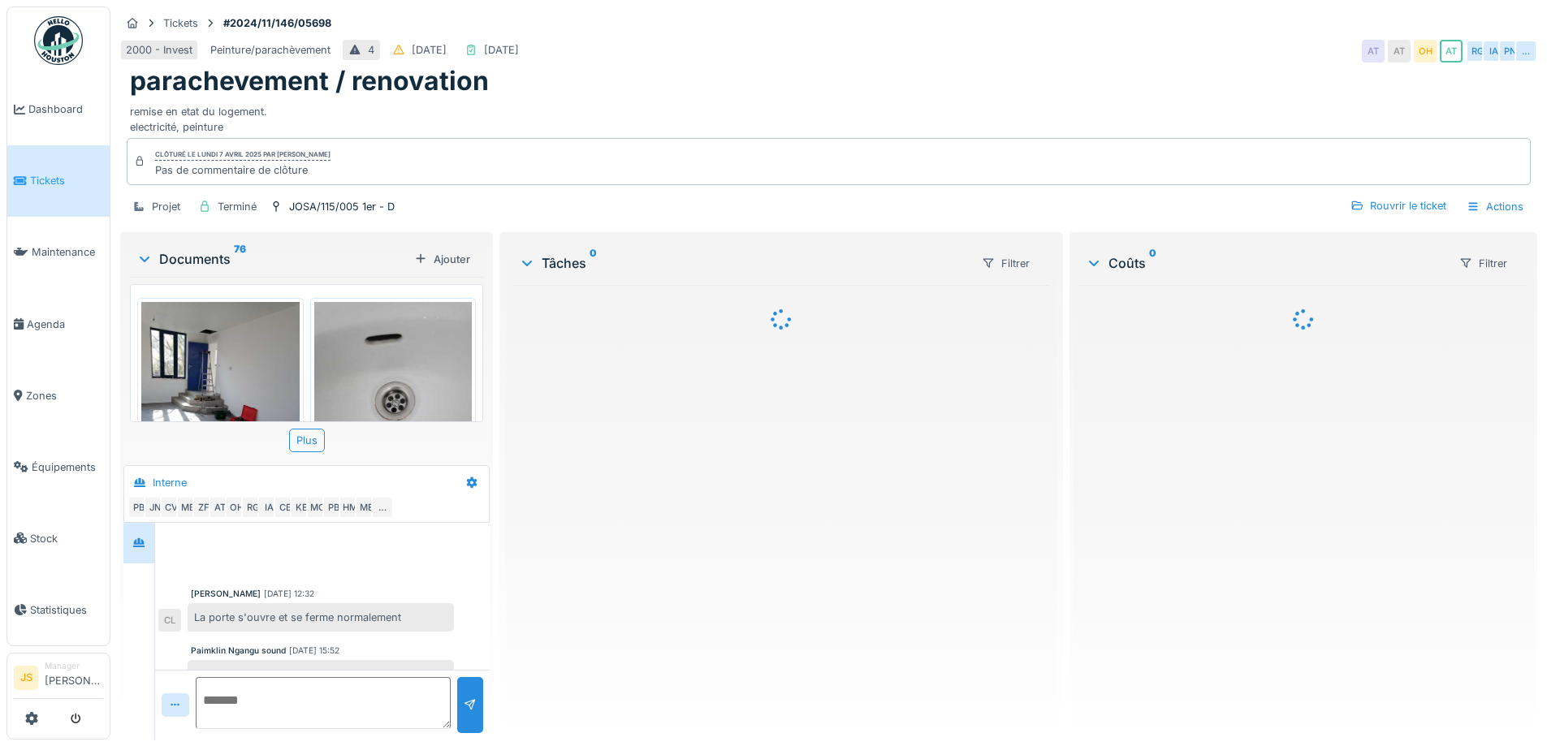
scroll to position [640, 0]
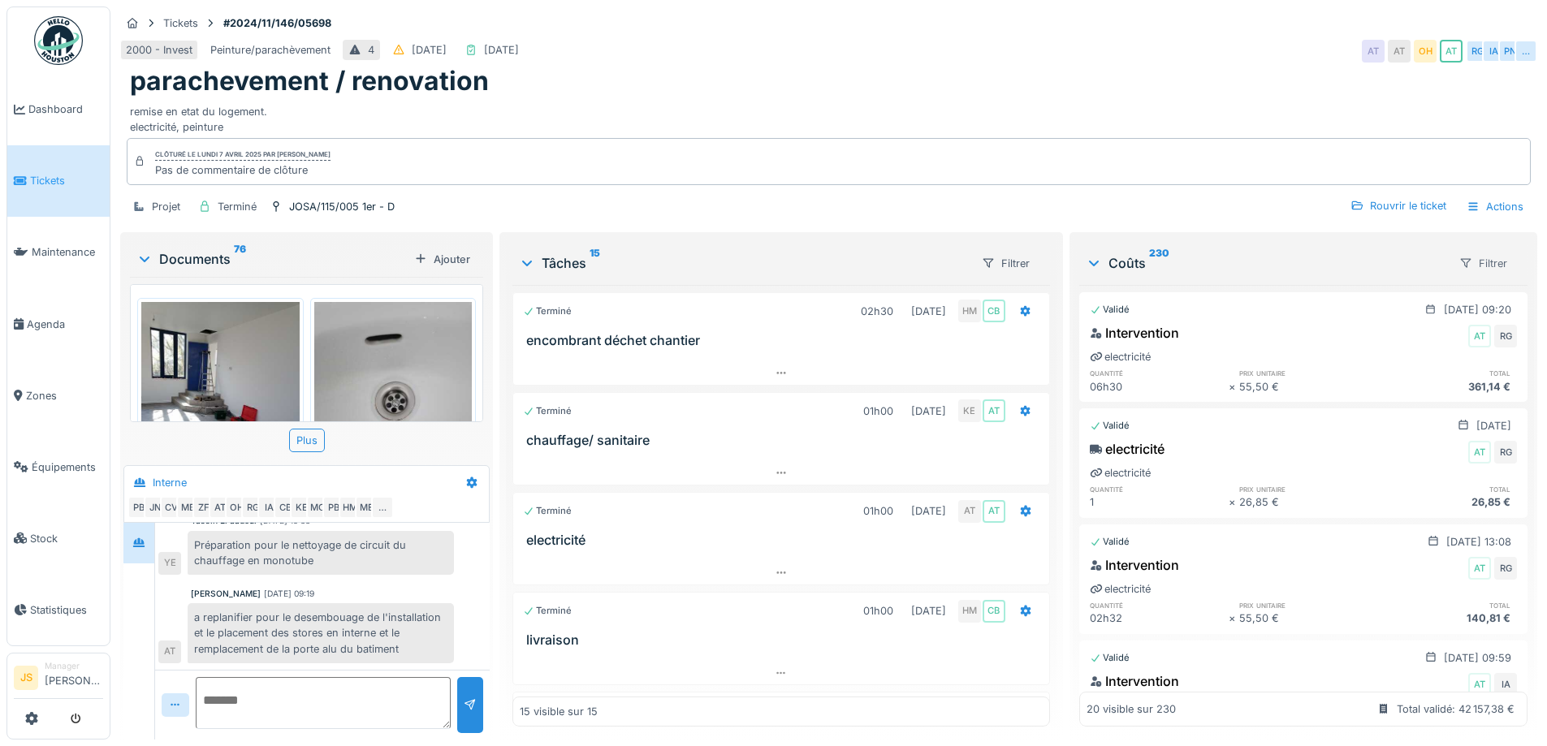
click at [1475, 266] on div "Filtrer" at bounding box center [1483, 264] width 63 height 24
click at [1500, 319] on div "Type de coût" at bounding box center [1479, 323] width 94 height 24
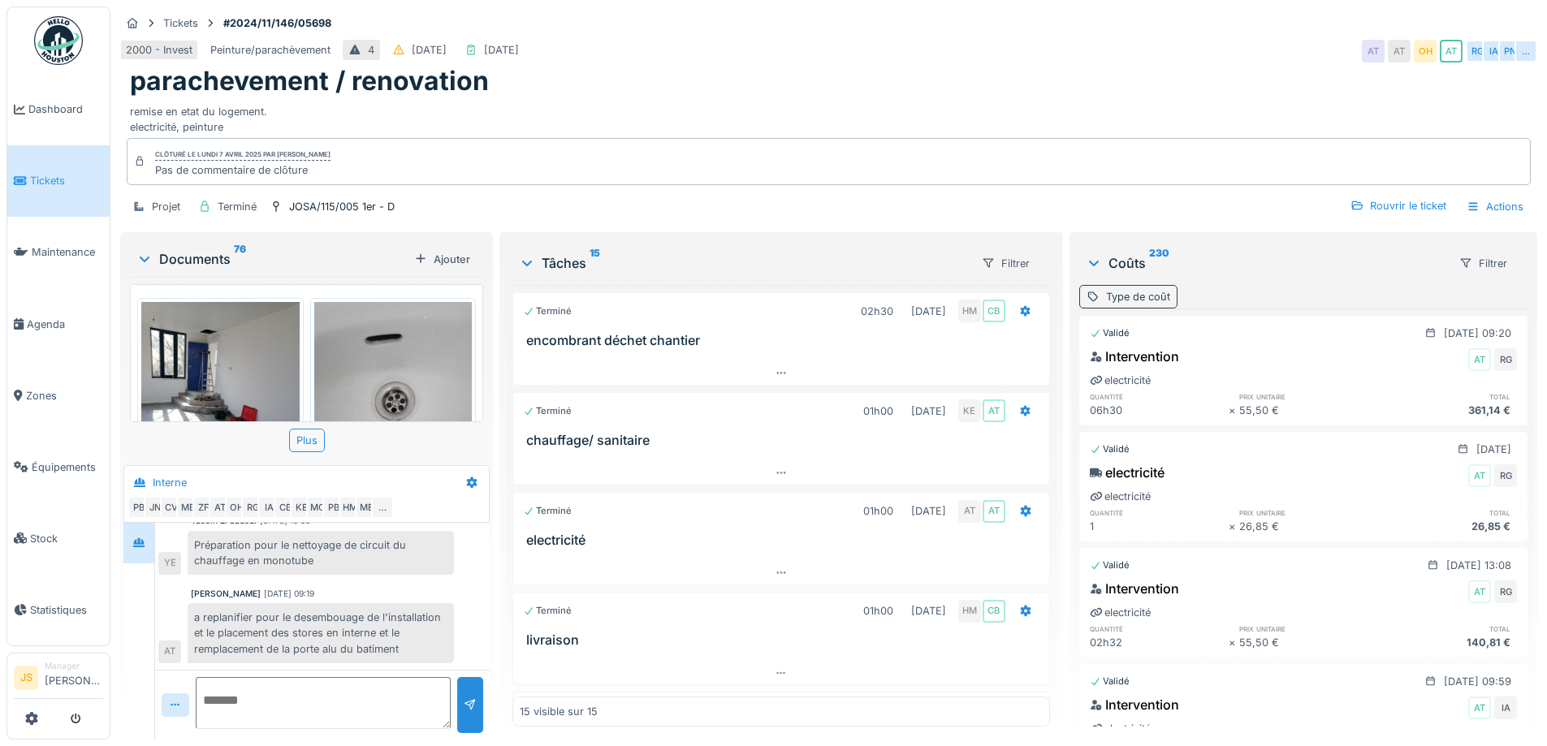
click at [1137, 300] on div "Type de coût" at bounding box center [1138, 296] width 64 height 15
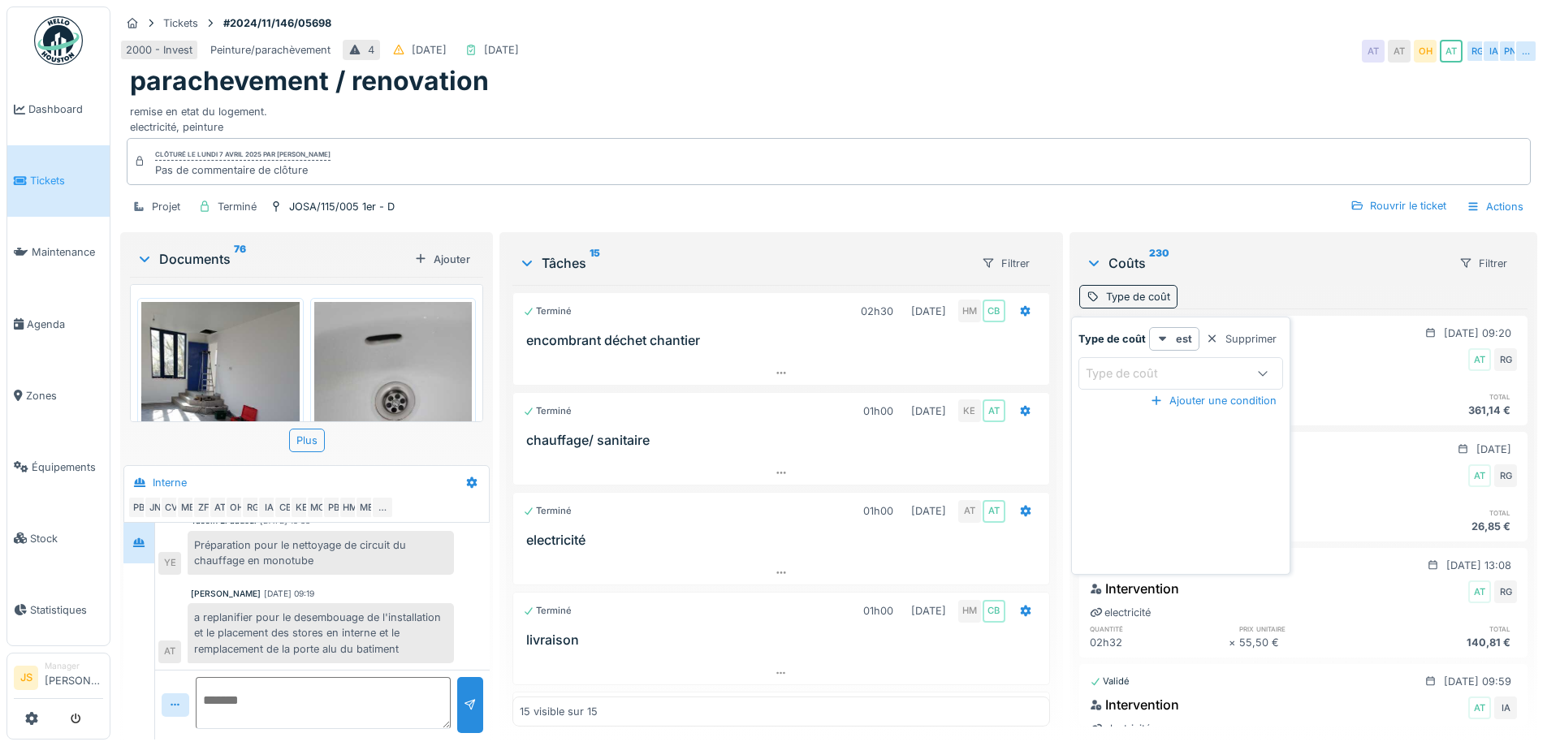
click at [1210, 366] on div "Type de coût" at bounding box center [1165, 374] width 158 height 18
click at [1157, 438] on div "Heures" at bounding box center [1179, 444] width 175 height 18
type input "*****"
click at [1326, 273] on div "Coûts 230 Filtrer" at bounding box center [1303, 263] width 448 height 43
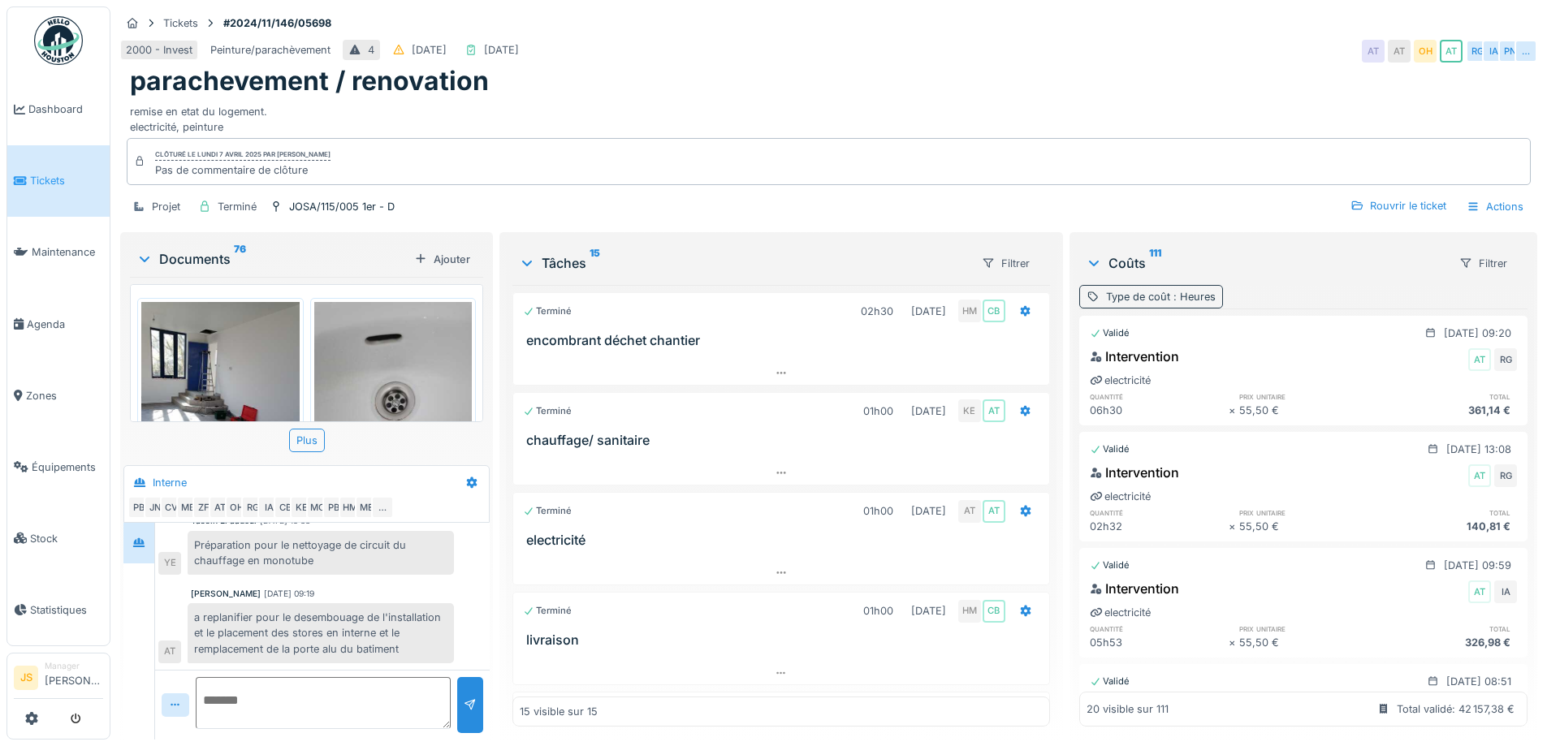
click at [1144, 301] on div "Type de coût : Heures" at bounding box center [1161, 296] width 110 height 15
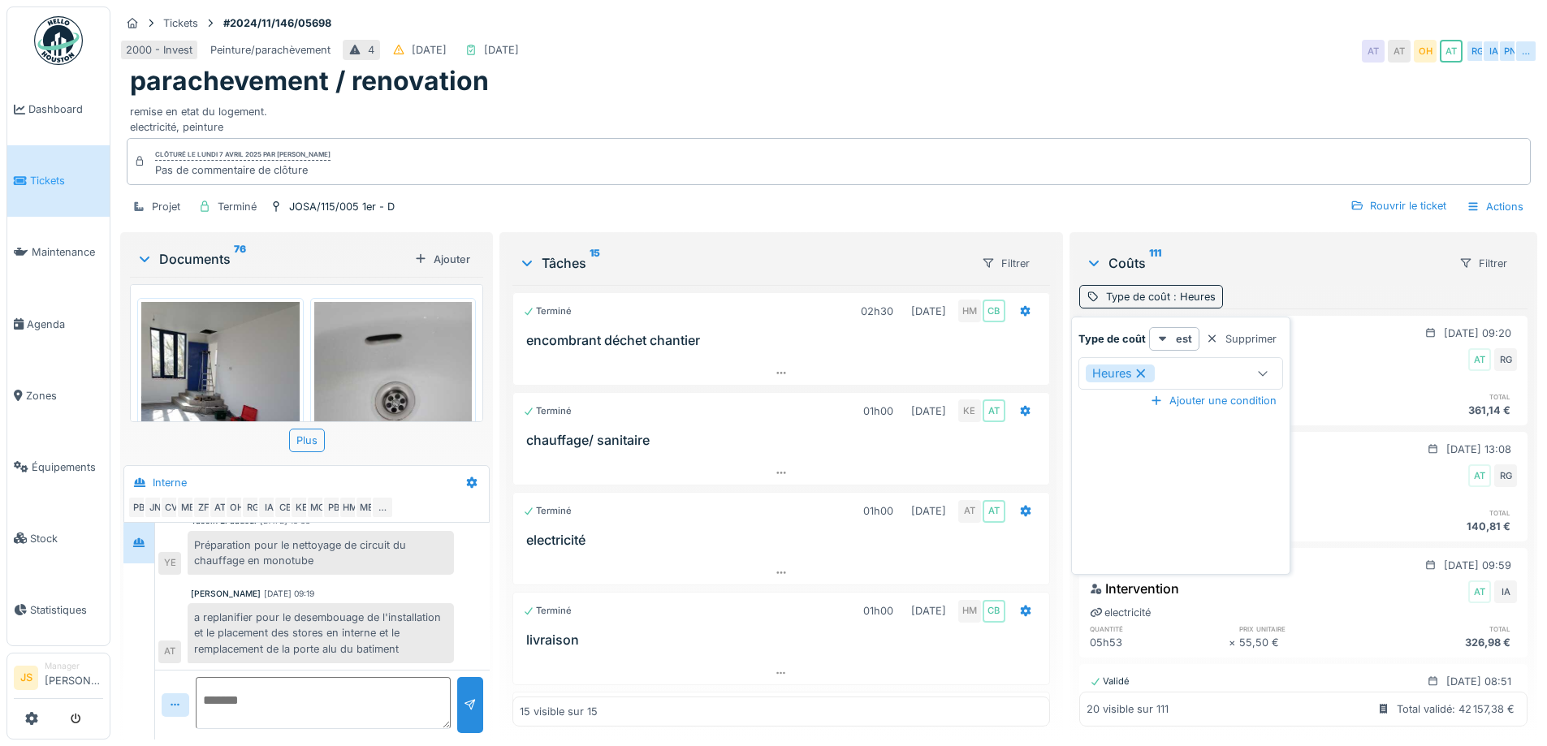
click at [1151, 375] on div "Heures" at bounding box center [1120, 374] width 69 height 18
click at [1257, 370] on icon at bounding box center [1263, 373] width 13 height 11
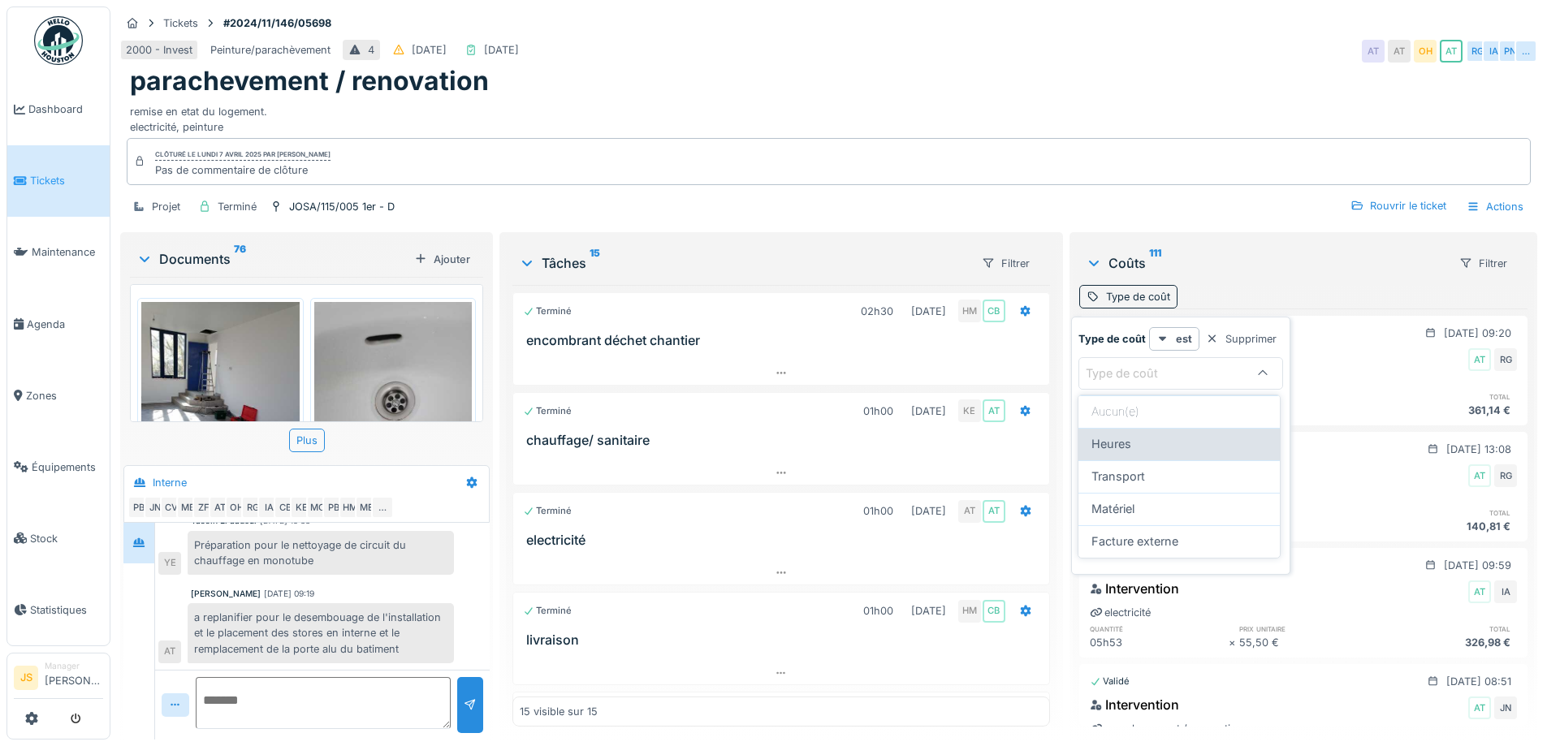
click at [1183, 446] on div "Heures" at bounding box center [1179, 444] width 175 height 18
type input "*****"
click at [1234, 248] on div "Coûts 111 Filtrer" at bounding box center [1303, 263] width 448 height 43
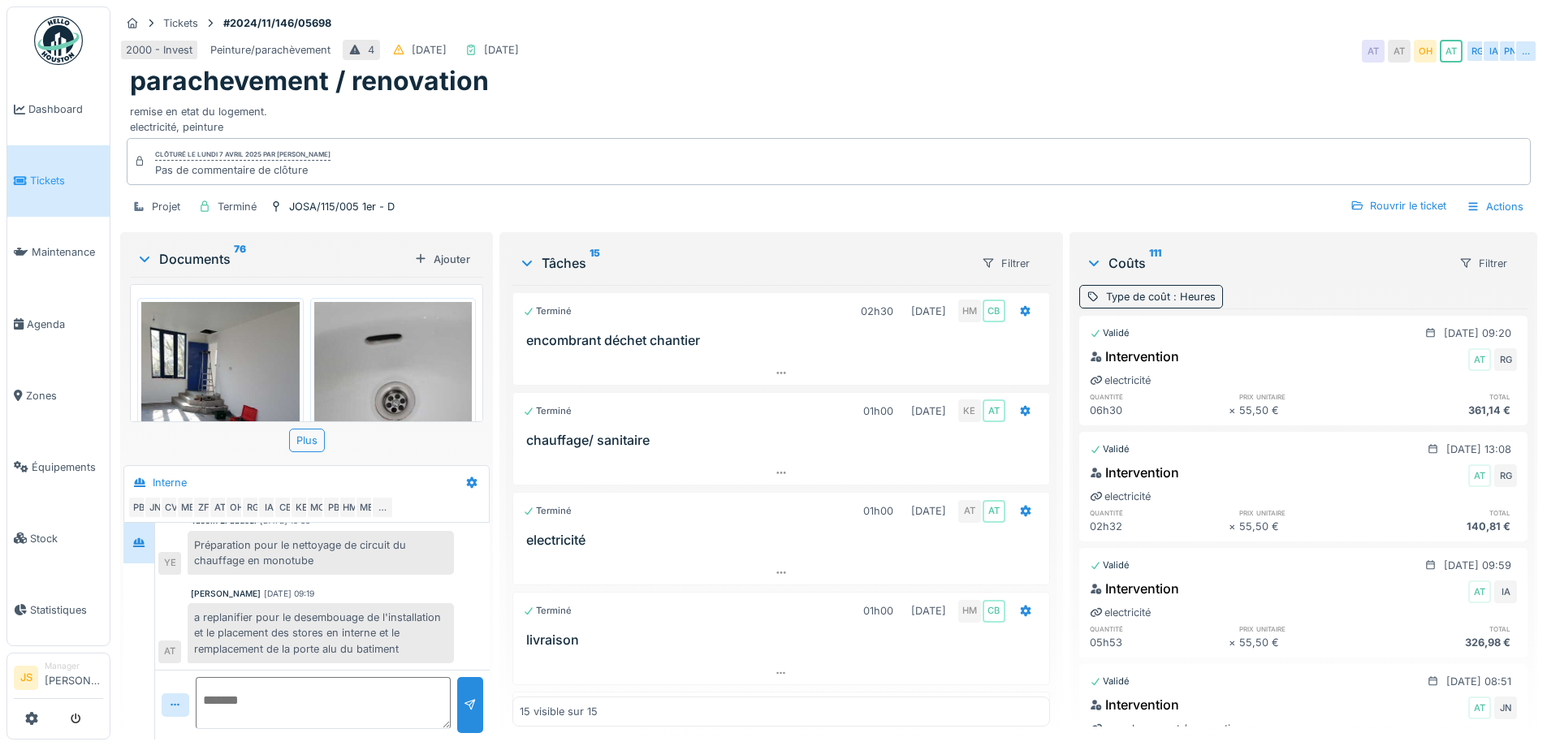
click at [1224, 263] on div "Coûts 111" at bounding box center [1266, 262] width 360 height 19
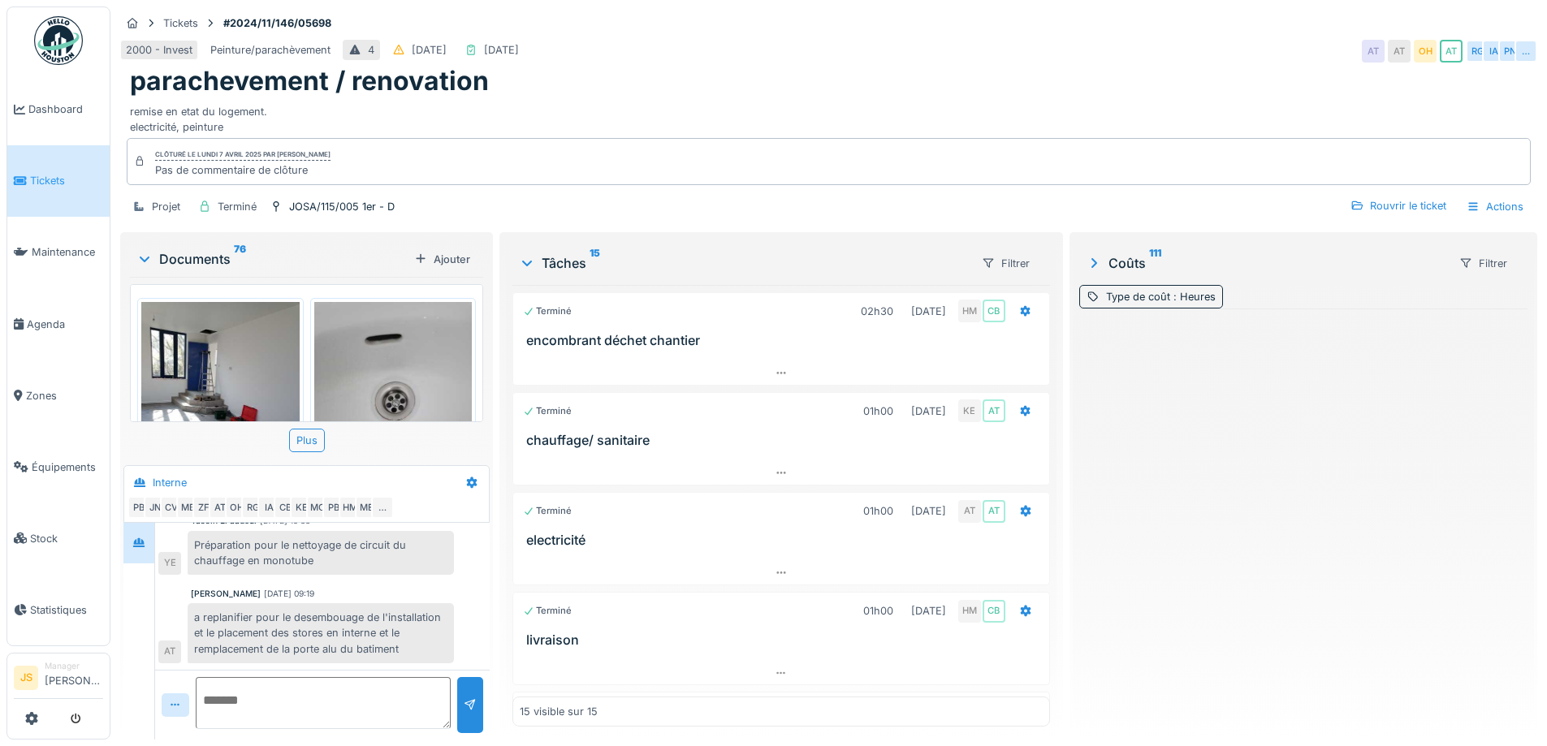
click at [1224, 263] on div "Coûts 111" at bounding box center [1266, 262] width 360 height 19
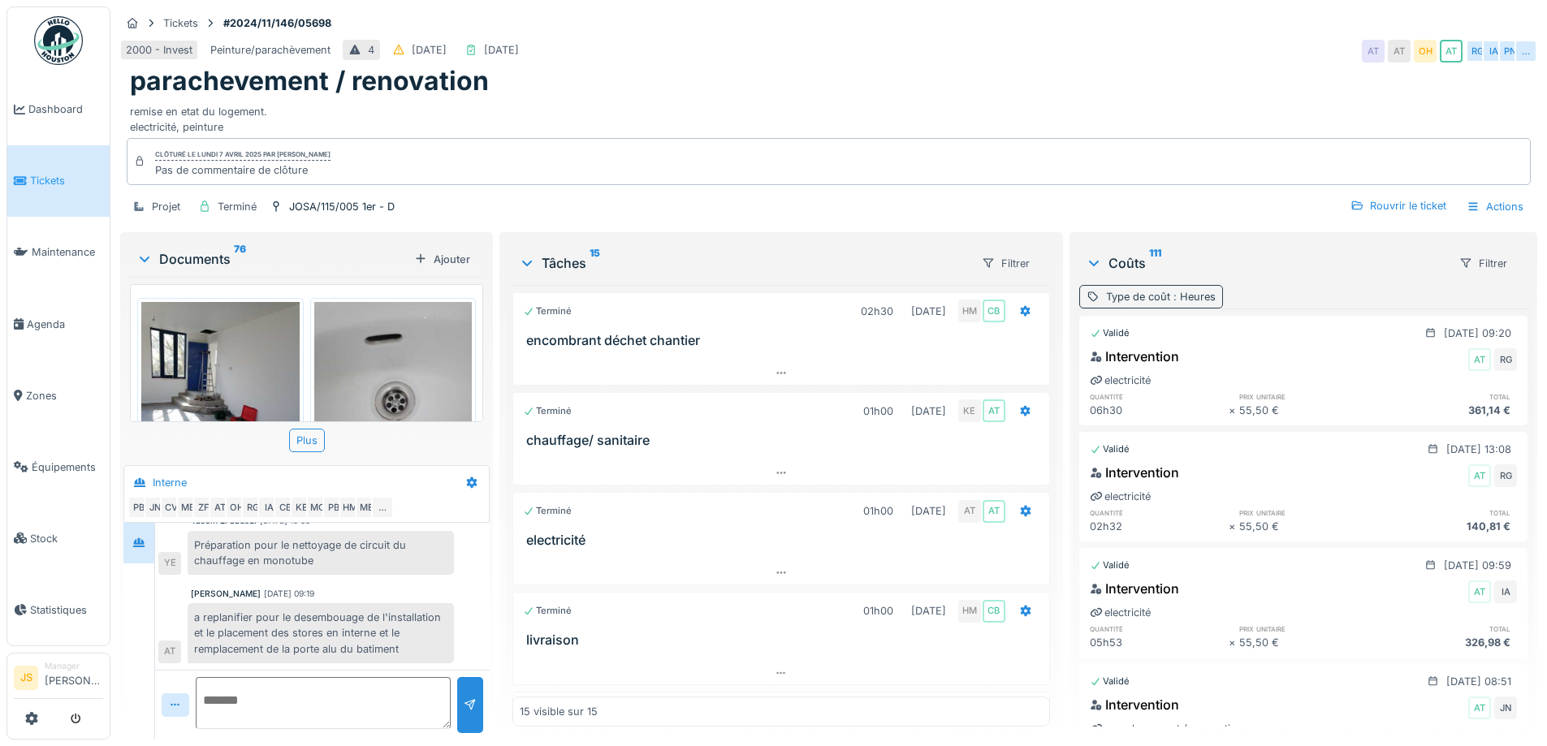
click at [1149, 290] on div "Type de coût : Heures" at bounding box center [1161, 296] width 110 height 15
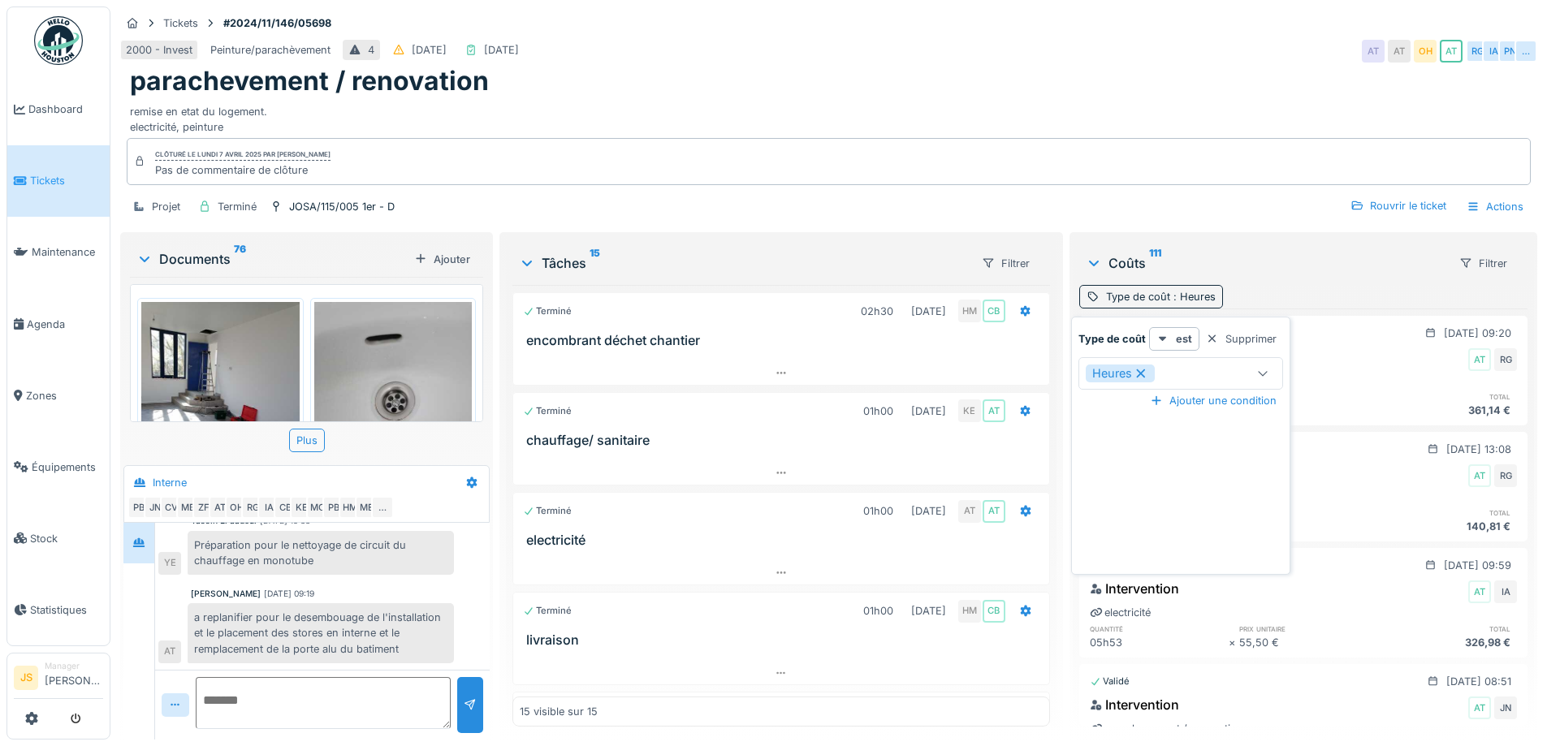
click at [1134, 377] on icon at bounding box center [1141, 373] width 15 height 11
click at [1257, 373] on icon at bounding box center [1263, 373] width 13 height 11
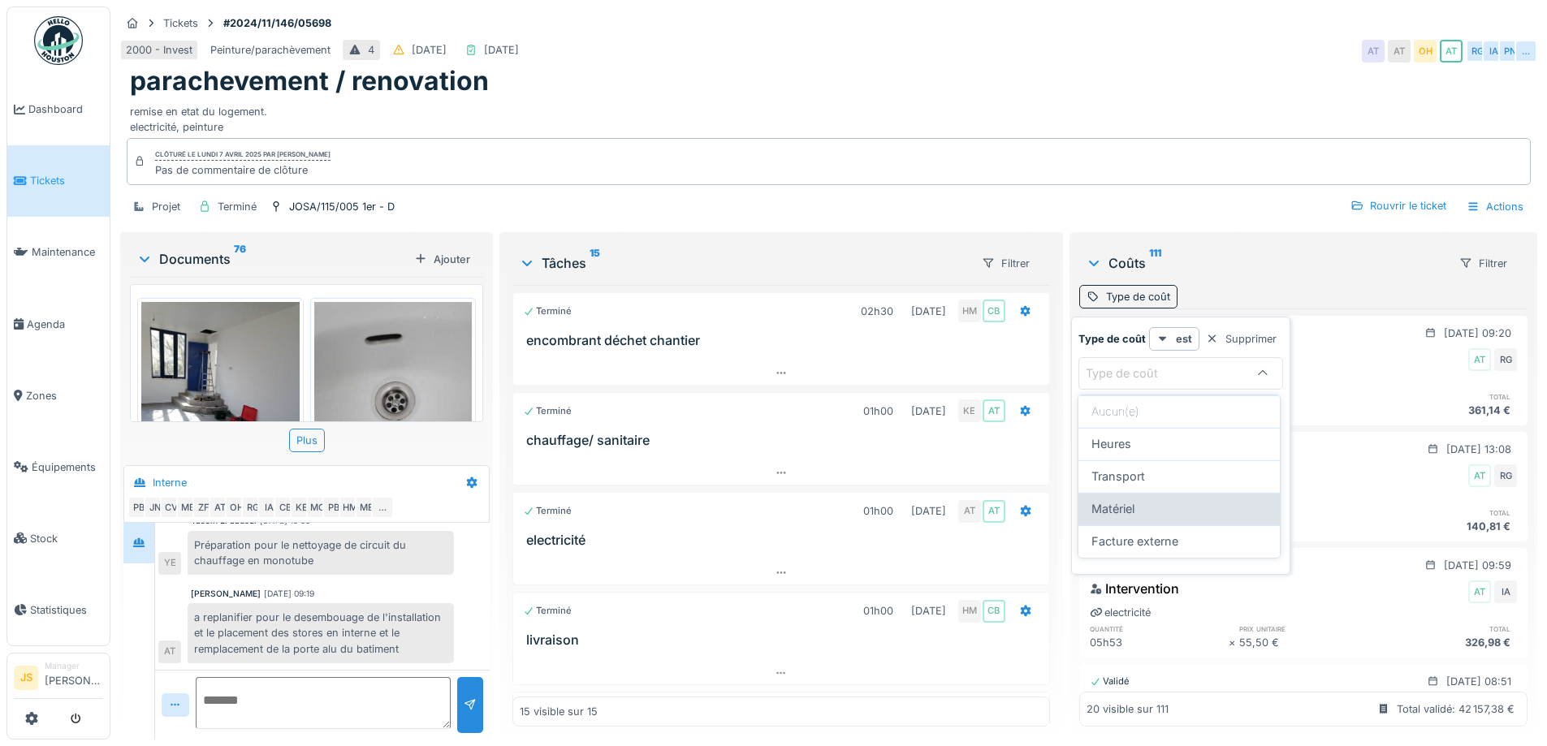
click at [1165, 510] on div "Matériel" at bounding box center [1179, 509] width 175 height 18
type input "*********"
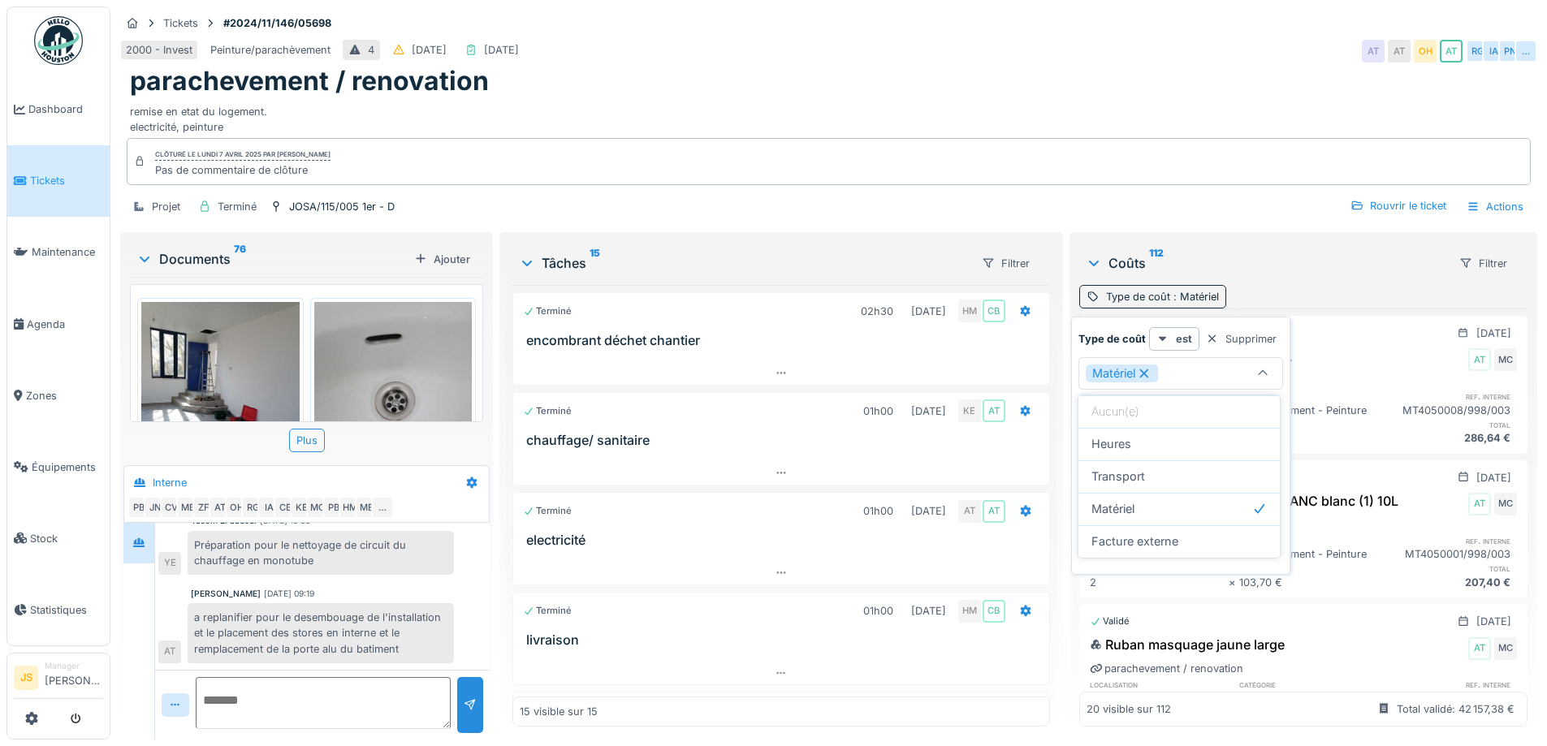
click at [1147, 377] on icon at bounding box center [1144, 373] width 15 height 11
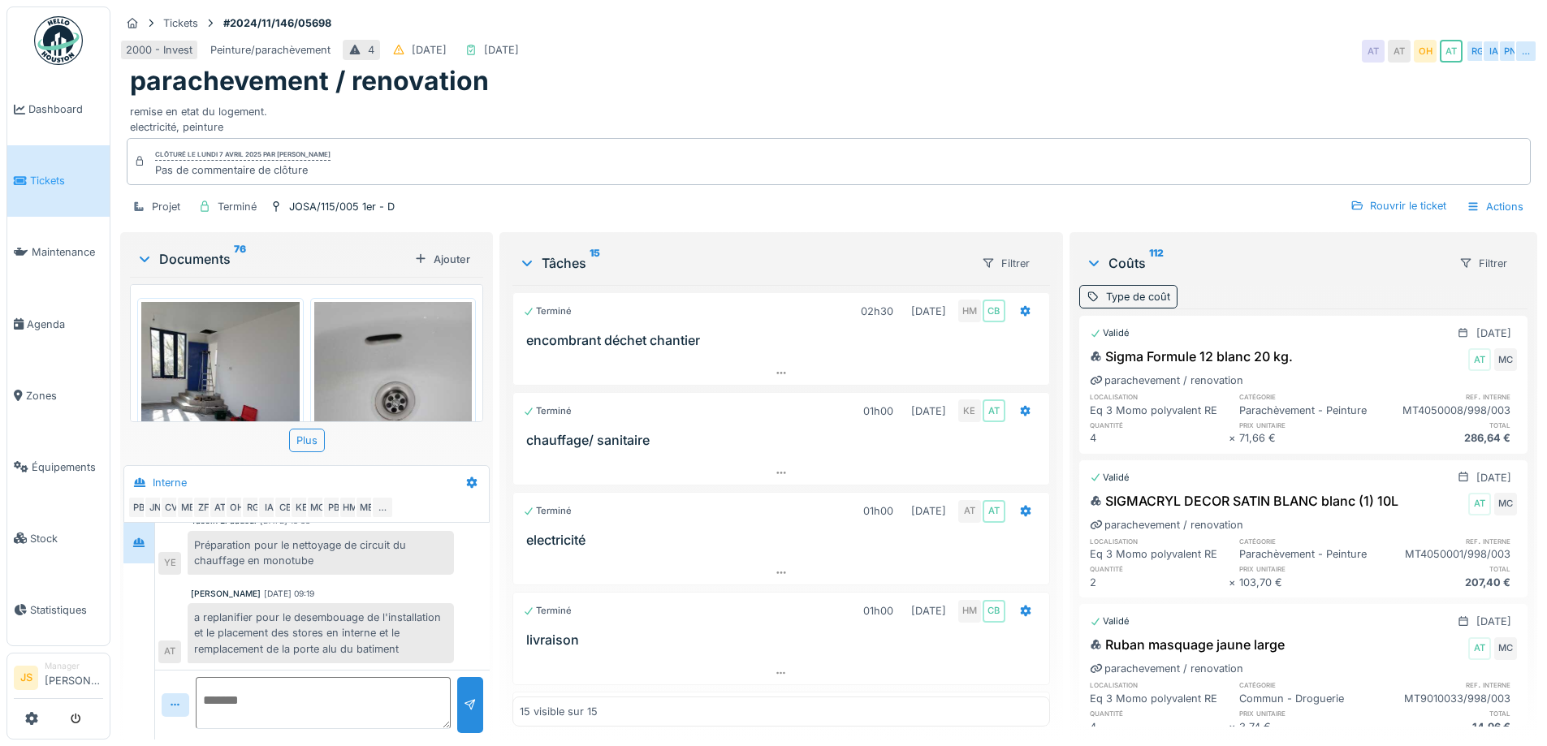
click at [1242, 278] on div "Coûts 112 Filtrer" at bounding box center [1303, 263] width 448 height 43
click at [1175, 257] on div "Coûts 112" at bounding box center [1266, 262] width 360 height 19
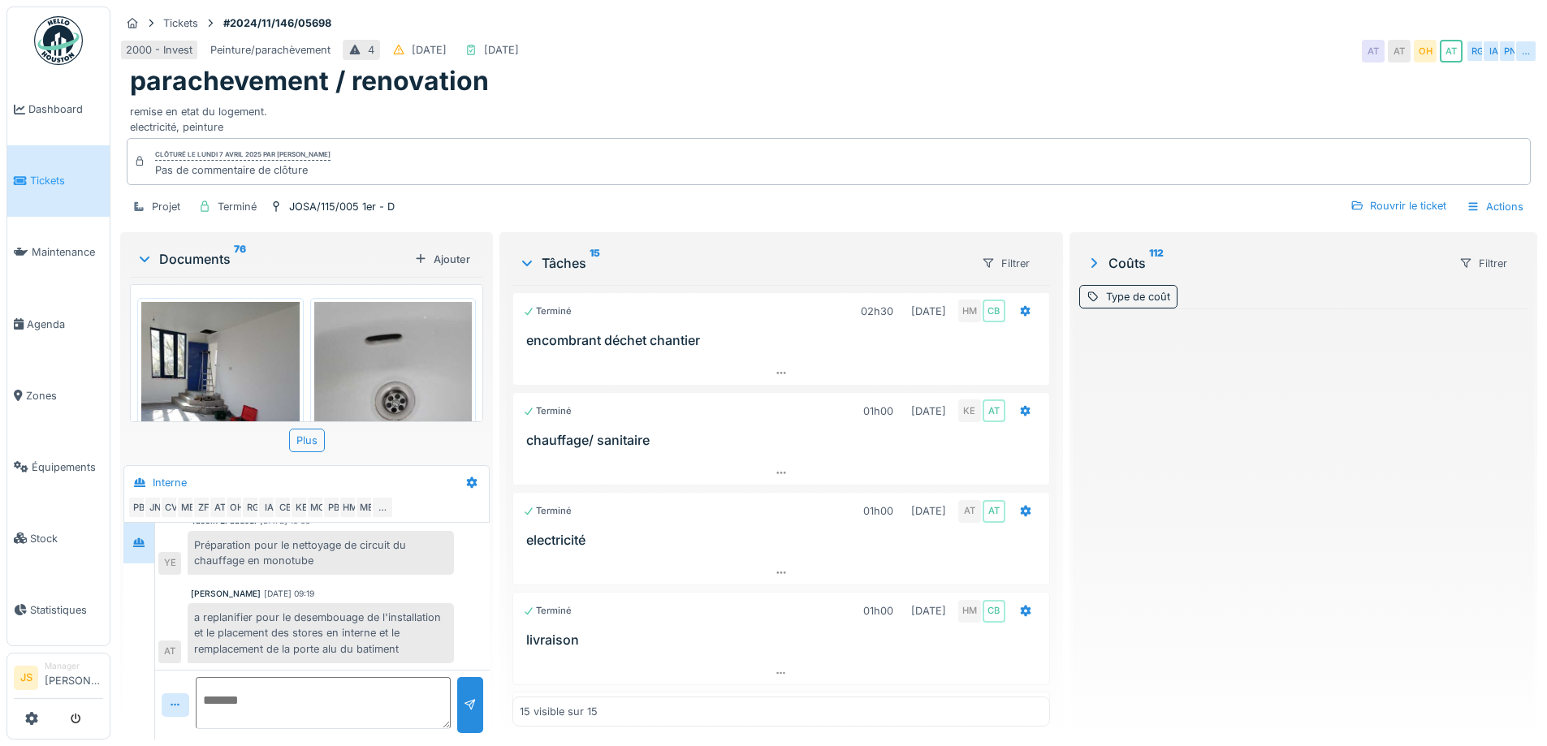
click at [1175, 257] on div "Coûts 112" at bounding box center [1266, 262] width 360 height 19
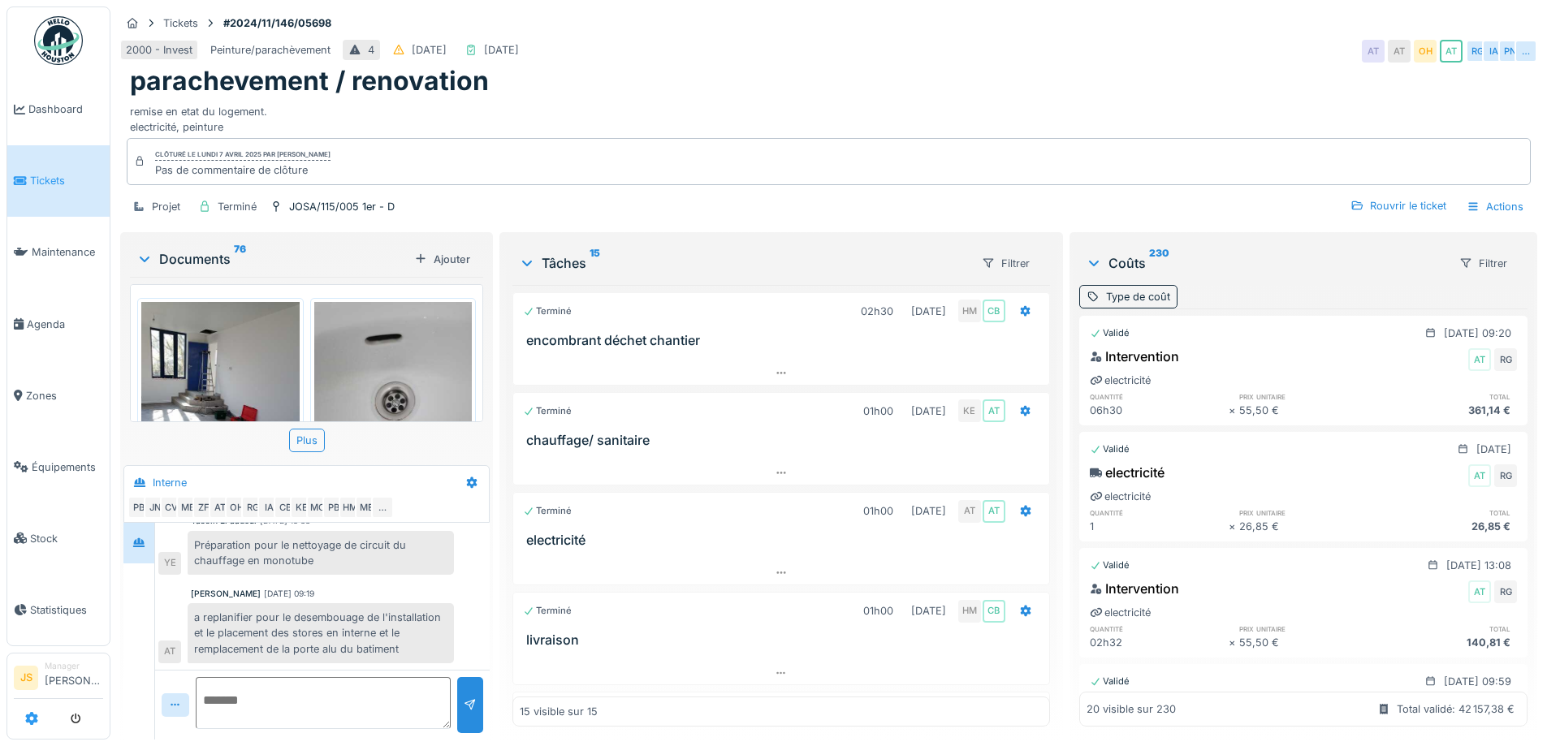
click at [35, 724] on icon at bounding box center [31, 718] width 13 height 13
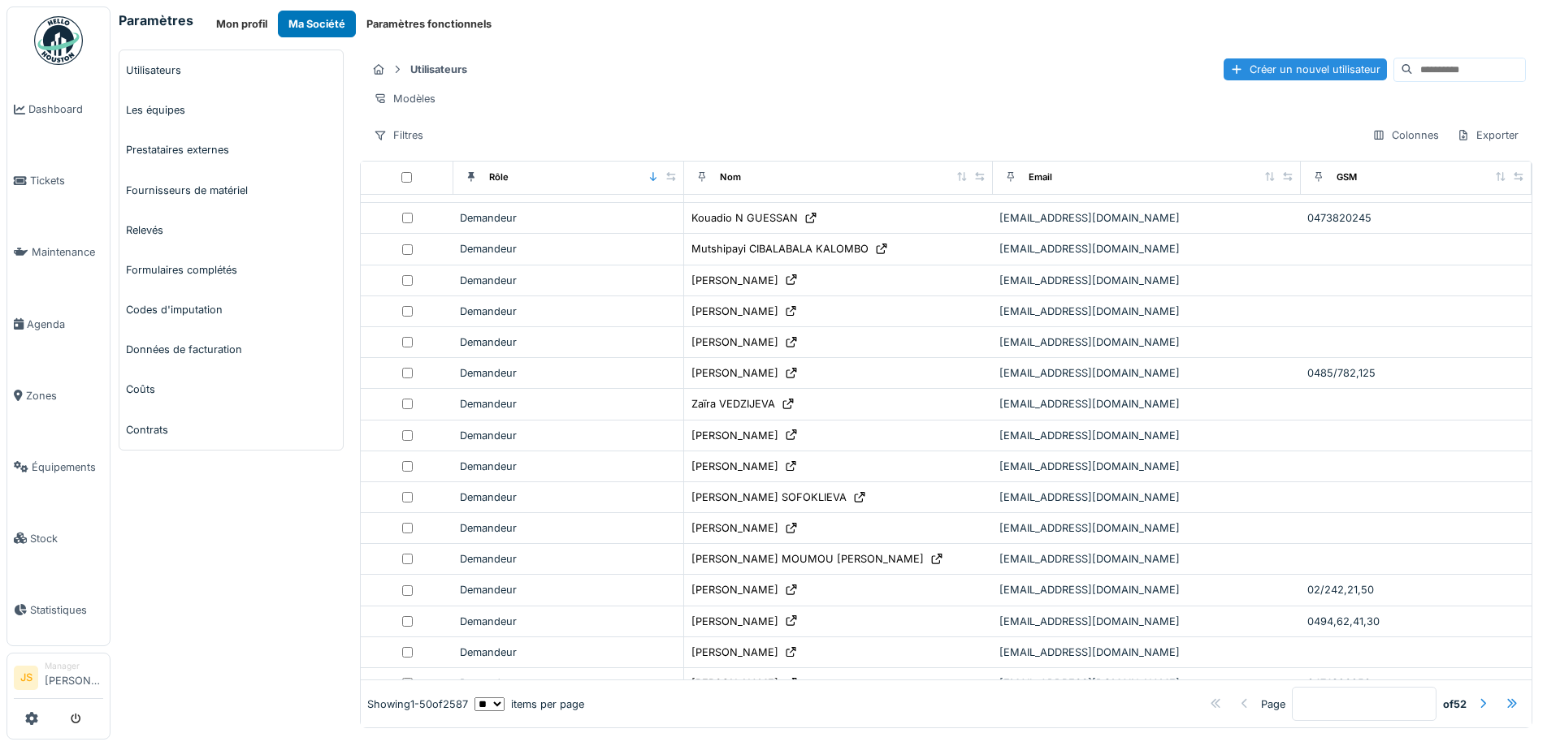
scroll to position [244, 0]
click at [198, 391] on link "Coûts" at bounding box center [230, 390] width 223 height 40
